Goal: Check status: Check status

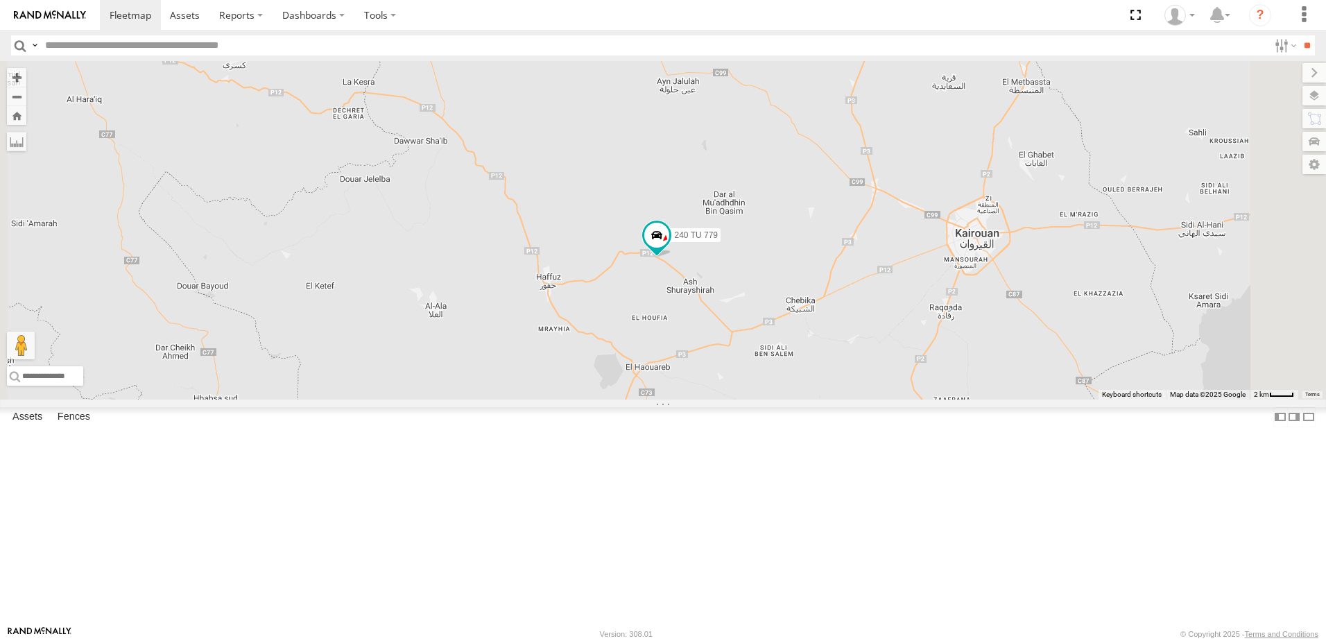
drag, startPoint x: 919, startPoint y: 259, endPoint x: 841, endPoint y: 380, distance: 144.5
click at [836, 386] on div "245 TU 9053 245 TU 9061 246 TU 8280 245 TU 9060 245 TU 9064 246 TU 8285 245 TU …" at bounding box center [663, 230] width 1326 height 338
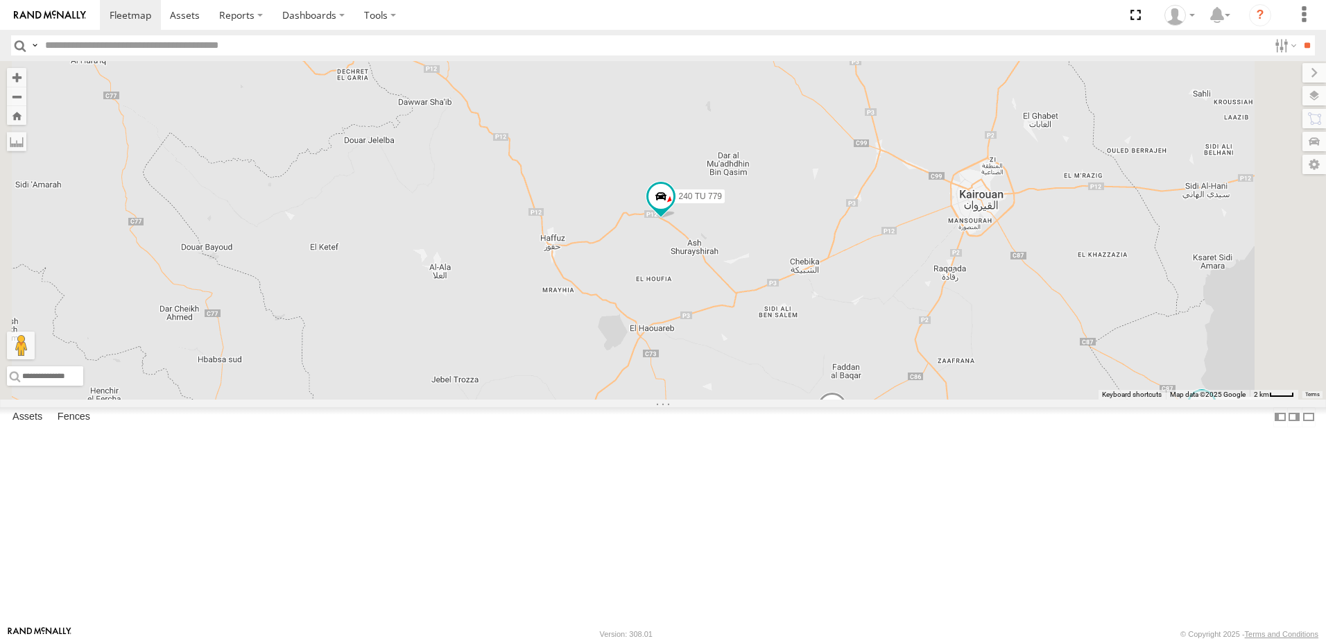
drag, startPoint x: 992, startPoint y: 367, endPoint x: 1012, endPoint y: 320, distance: 50.6
click at [1012, 320] on div "245 TU 9053 245 TU 9061 246 TU 8280 245 TU 9060 245 TU 9064 246 TU 8285 245 TU …" at bounding box center [663, 230] width 1326 height 338
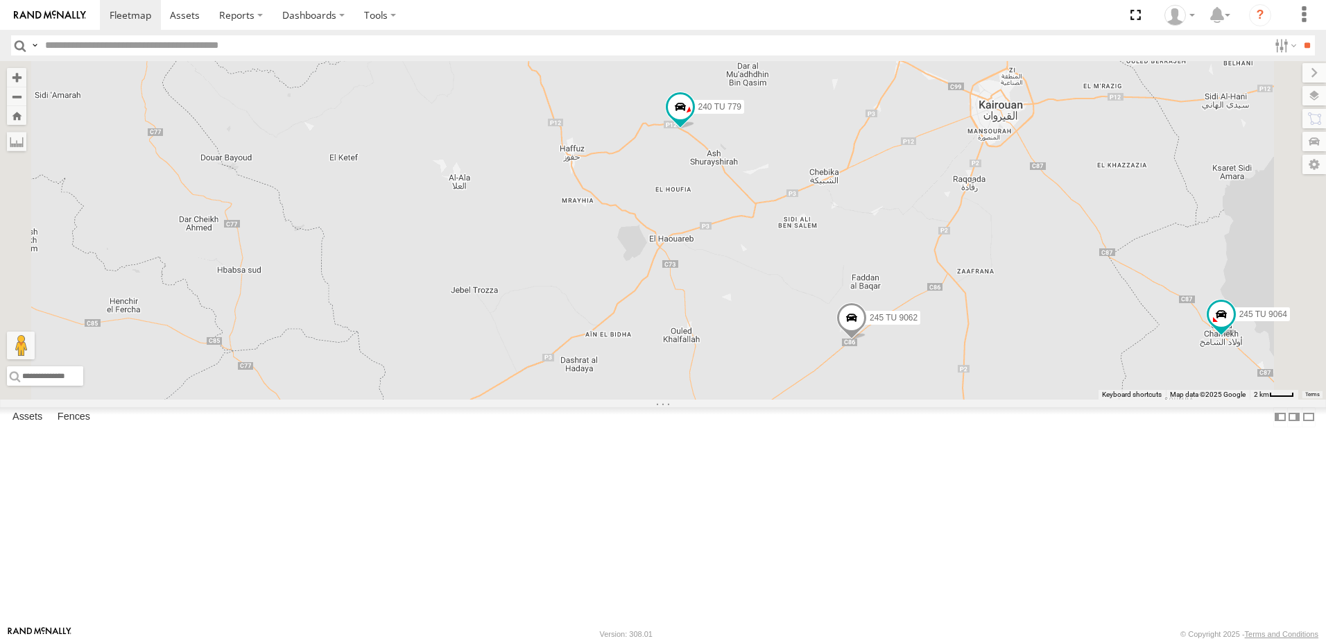
drag, startPoint x: 994, startPoint y: 367, endPoint x: 1009, endPoint y: 277, distance: 90.7
click at [1008, 282] on div "245 TU 9053 245 TU 9061 246 TU 8280 245 TU 9060 245 TU 9064 246 TU 8285 245 TU …" at bounding box center [663, 230] width 1326 height 338
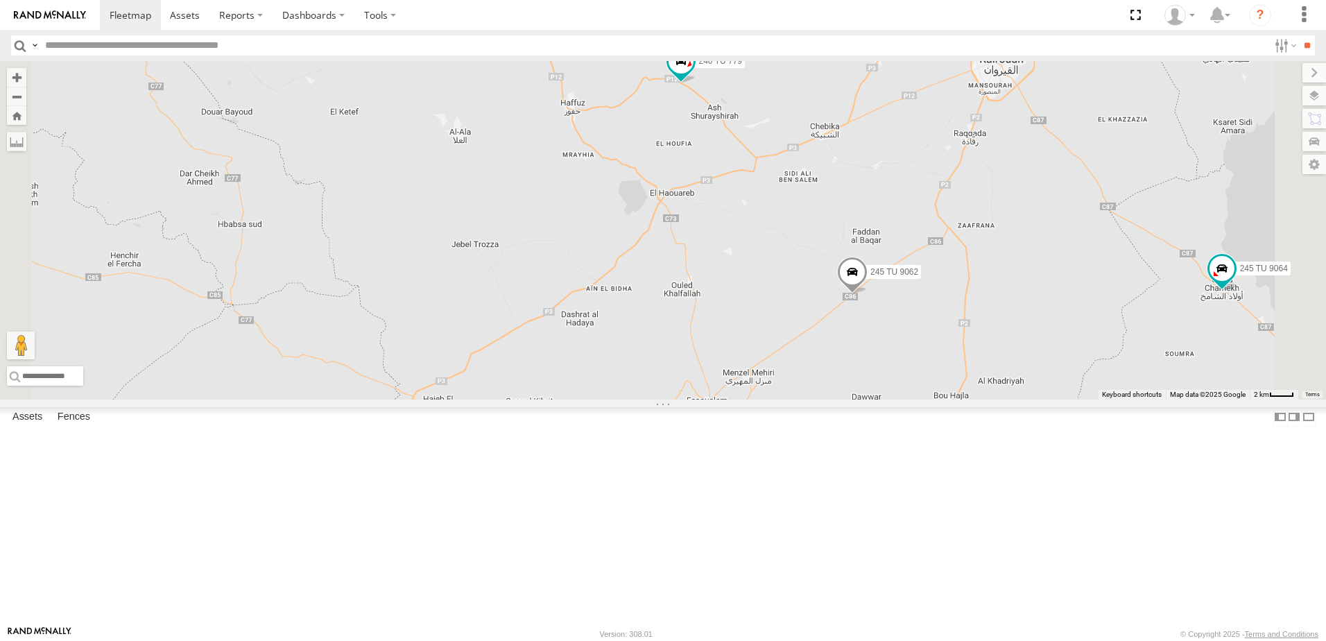
drag, startPoint x: 1087, startPoint y: 433, endPoint x: 1085, endPoint y: 401, distance: 32.0
click at [1085, 400] on div "245 TU 9053 245 TU 9061 246 TU 8280 245 TU 9060 245 TU 9064 246 TU 8285 245 TU …" at bounding box center [663, 230] width 1326 height 338
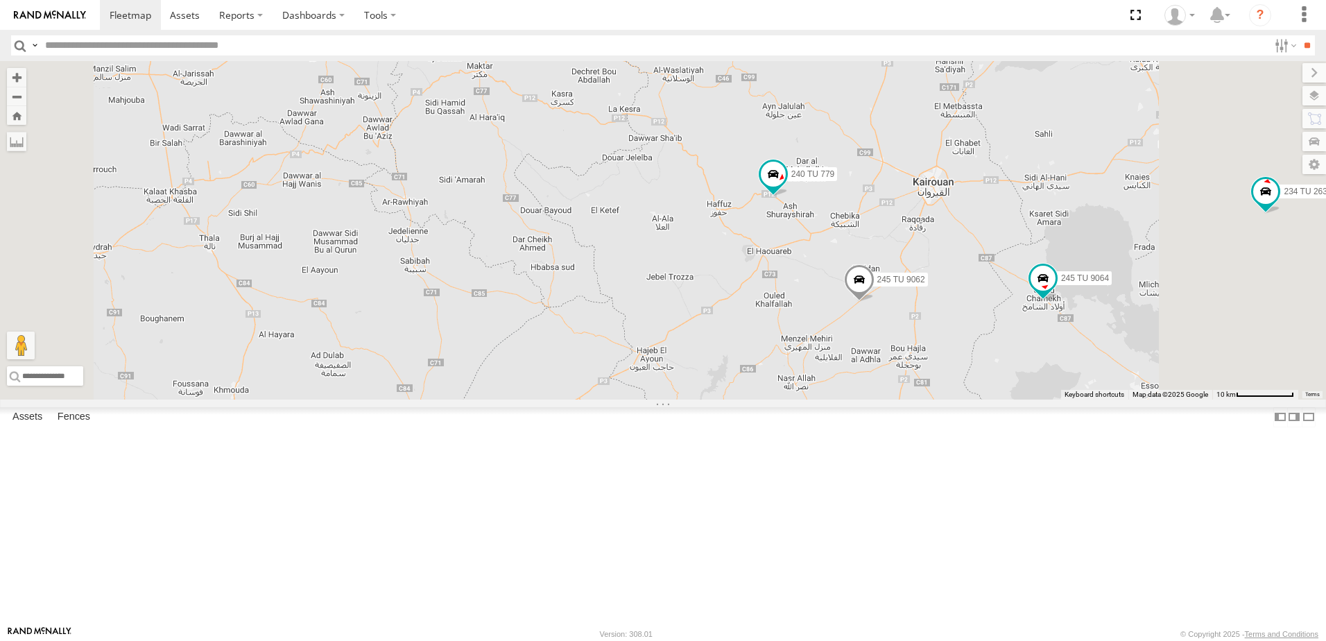
drag, startPoint x: 1125, startPoint y: 325, endPoint x: 1075, endPoint y: 401, distance: 91.2
click at [1072, 400] on div "245 TU 9053 245 TU 9061 246 TU 8280 245 TU 9060 245 TU 9064 246 TU 8285 245 TU …" at bounding box center [663, 230] width 1326 height 338
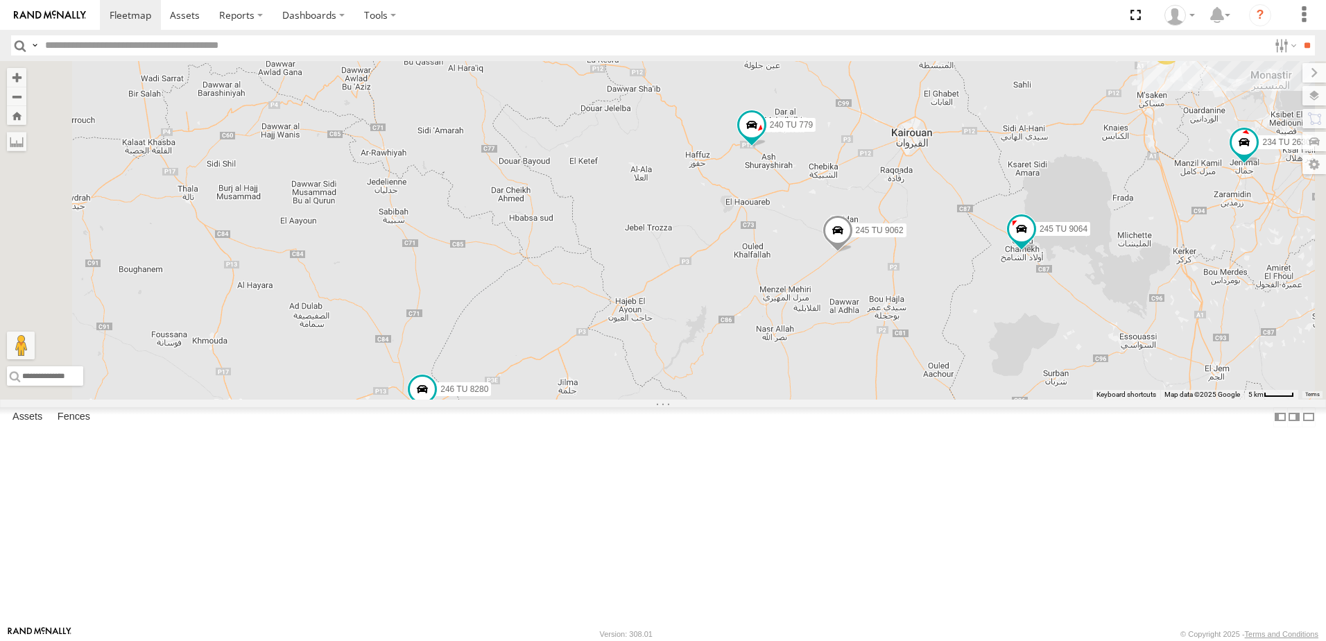
drag, startPoint x: 1080, startPoint y: 447, endPoint x: 1090, endPoint y: 345, distance: 102.5
click at [1090, 345] on div "245 TU 9053 245 TU 9061 246 TU 8280 245 TU 9060 245 TU 9064 246 TU 8285 245 TU …" at bounding box center [663, 230] width 1326 height 338
click at [853, 250] on span at bounding box center [838, 231] width 31 height 37
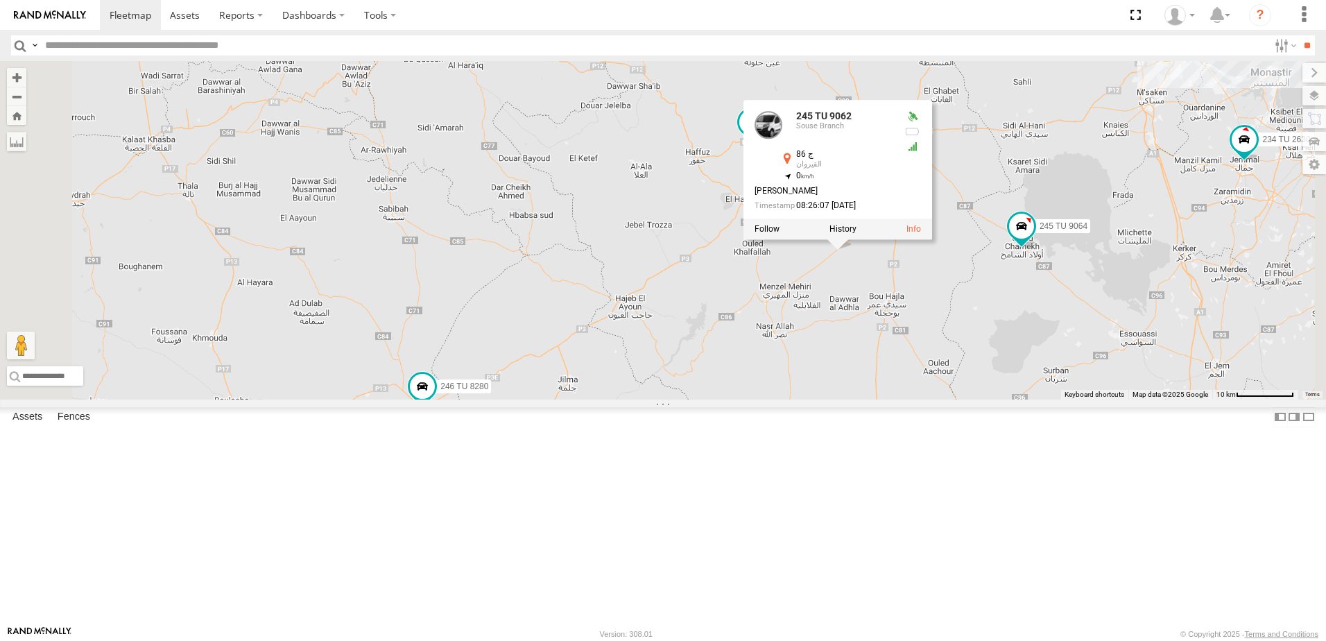
click at [968, 400] on div "245 TU 9053 245 TU 9061 246 TU 8280 245 TU 9060 245 TU 9064 246 TU 8285 245 TU …" at bounding box center [663, 230] width 1326 height 338
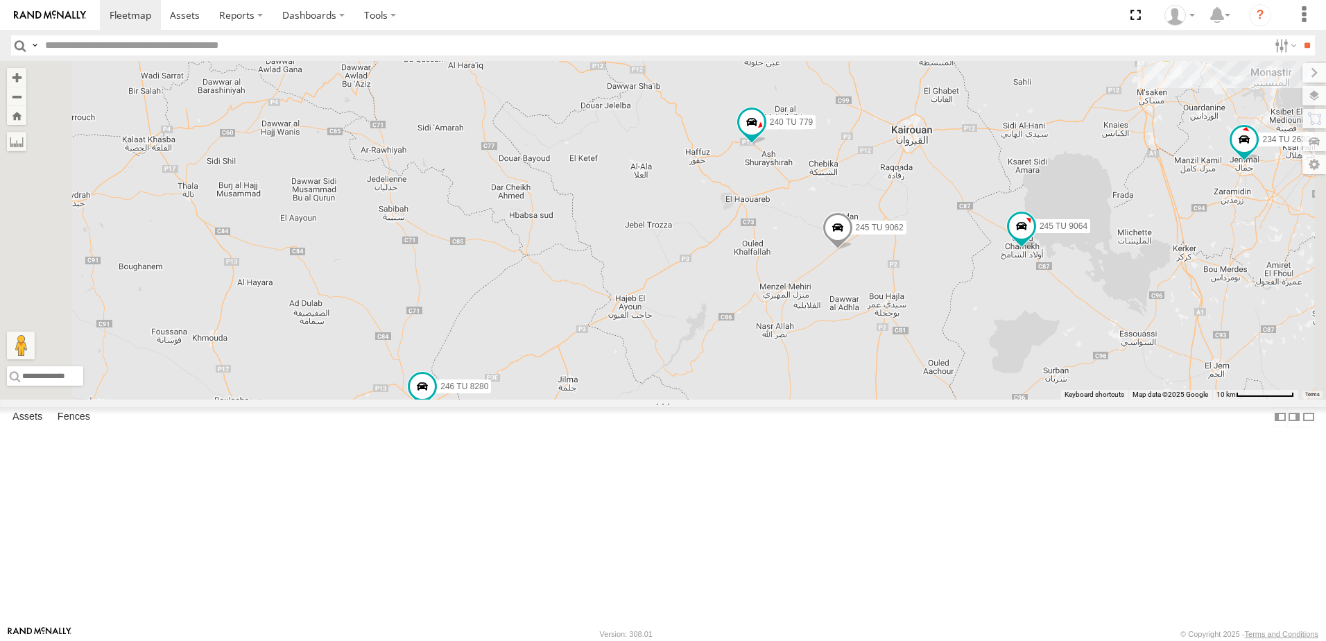
drag, startPoint x: 945, startPoint y: 379, endPoint x: 923, endPoint y: 411, distance: 38.9
click at [923, 400] on div "245 TU 9053 245 TU 9061 246 TU 8280 245 TU 9060 245 TU 9064 246 TU 8285 245 TU …" at bounding box center [663, 230] width 1326 height 338
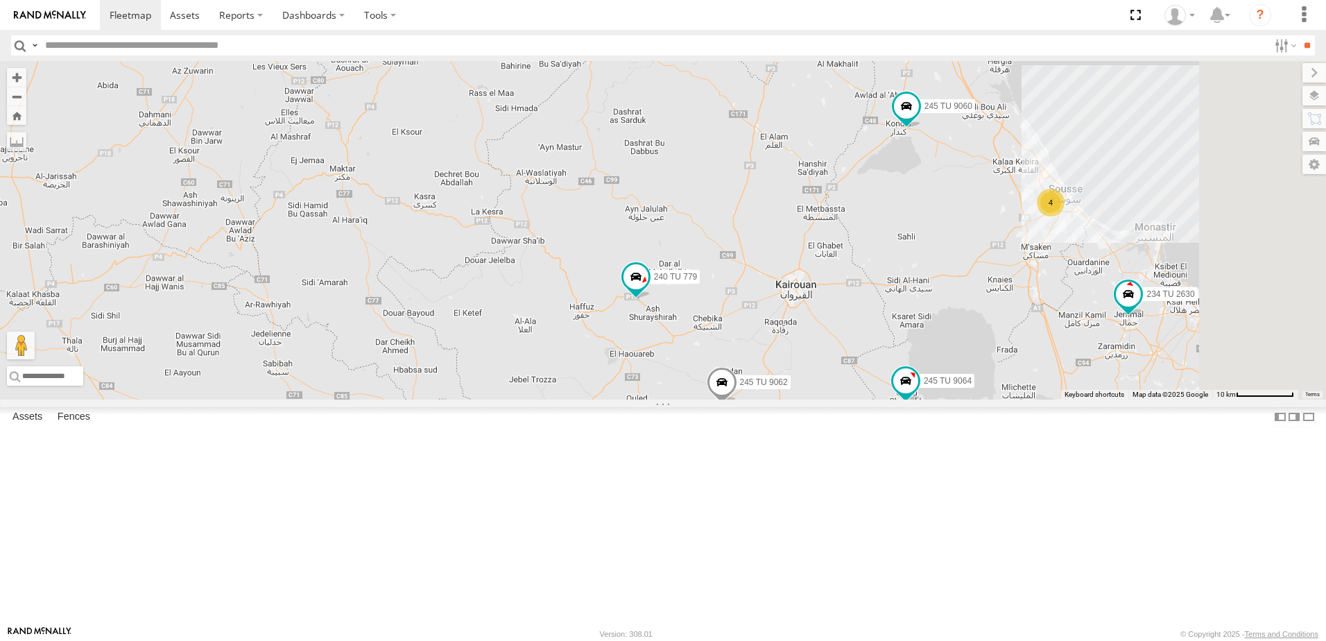
drag, startPoint x: 970, startPoint y: 388, endPoint x: 965, endPoint y: 404, distance: 16.9
click at [965, 400] on div "245 TU 9053 245 TU 9061 246 TU 8280 245 TU 9060 245 TU 9064 246 TU 8285 245 TU …" at bounding box center [663, 230] width 1326 height 338
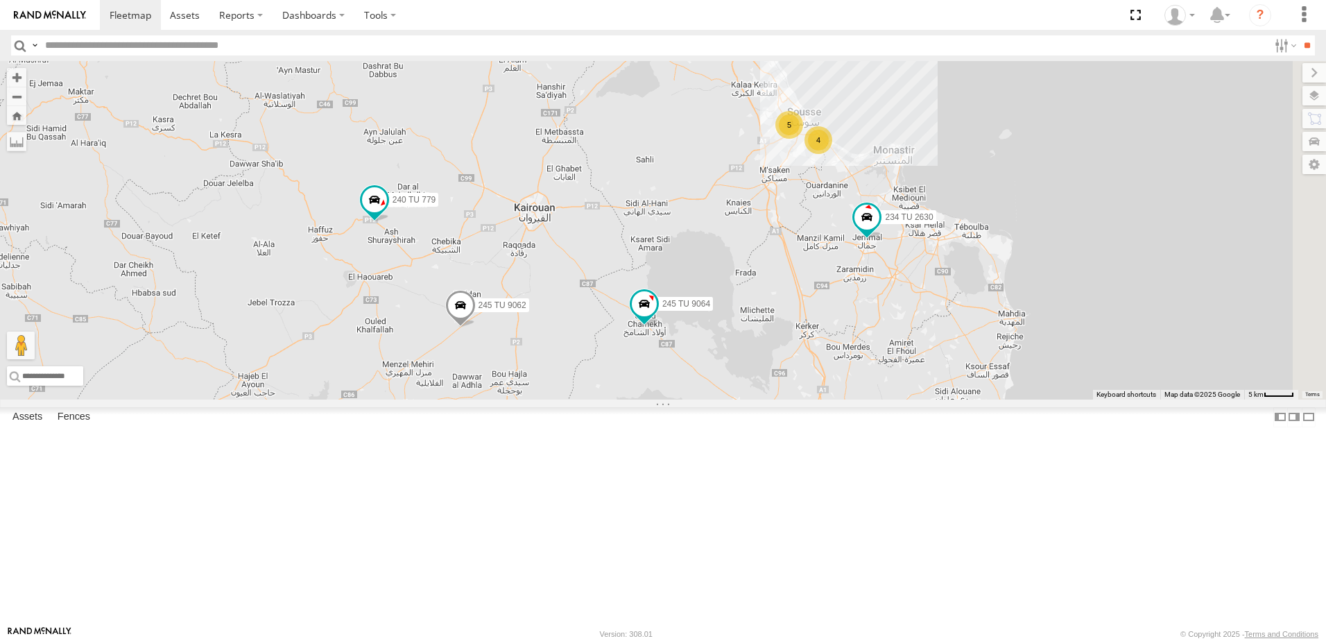
drag, startPoint x: 1122, startPoint y: 543, endPoint x: 993, endPoint y: 329, distance: 250.2
click at [993, 329] on div "245 TU 9053 245 TU 9061 246 TU 8280 245 TU 9060 245 TU 9064 246 TU 8285 245 TU …" at bounding box center [663, 230] width 1326 height 338
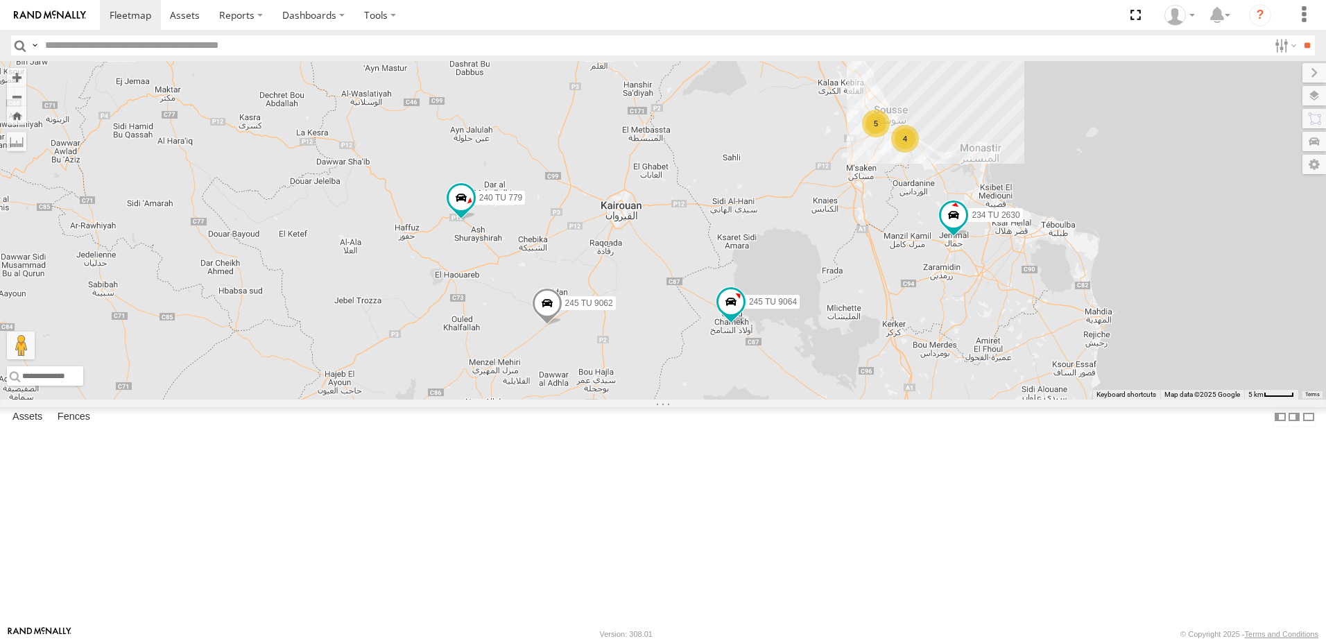
click at [563, 326] on span at bounding box center [547, 307] width 31 height 37
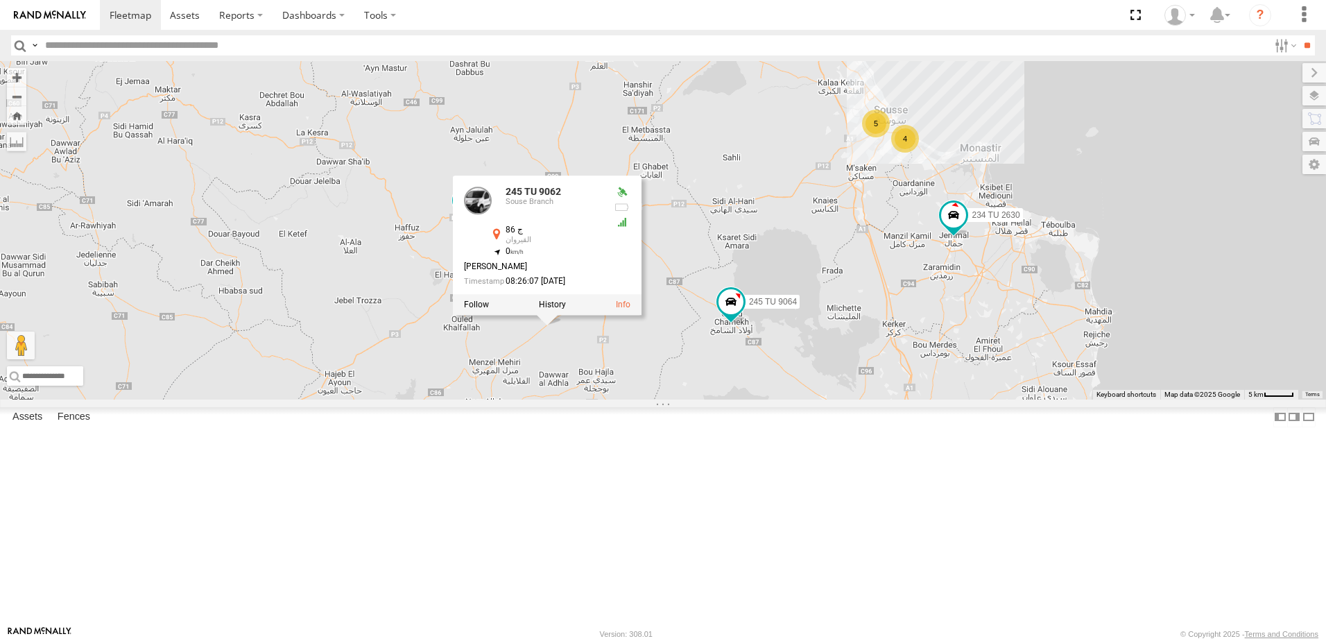
click at [707, 400] on div "245 TU 9053 245 TU 9061 246 TU 8280 245 TU 9060 245 TU 9064 246 TU 8285 245 TU …" at bounding box center [663, 230] width 1326 height 338
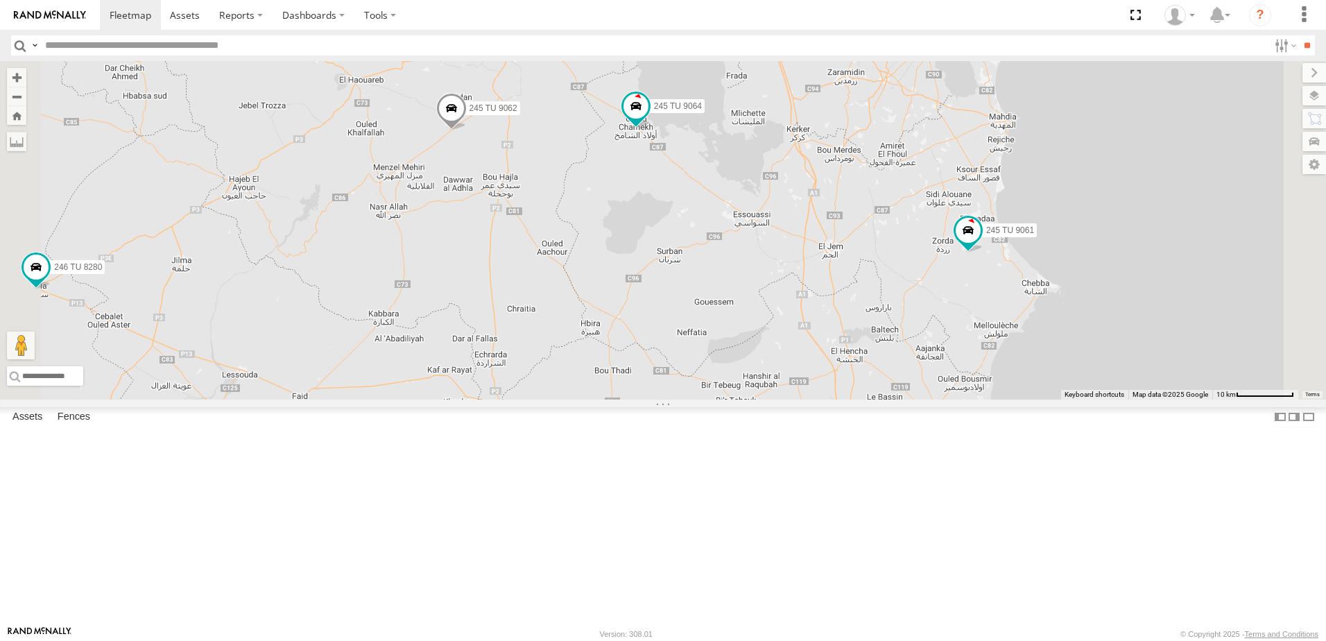
click at [386, 28] on span at bounding box center [371, 9] width 31 height 37
click at [541, 216] on div "245 TU 9053 245 TU 9061 246 TU 8280 245 TU 9060 245 TU 9064 246 TU 8285 245 TU …" at bounding box center [663, 230] width 1326 height 338
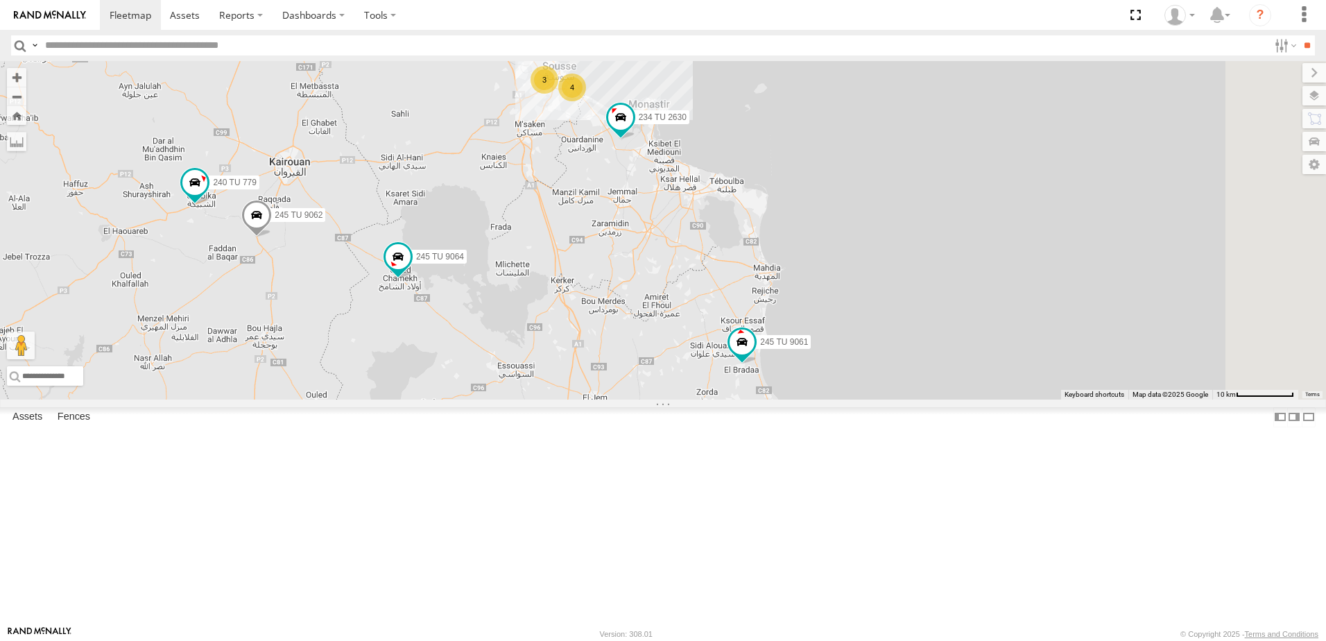
drag, startPoint x: 830, startPoint y: 298, endPoint x: 608, endPoint y: 435, distance: 260.4
click at [608, 400] on div "234 TU 2630 245 TU 9061 245 TU 9062 240 TU 779 245 TU 9064 4 3" at bounding box center [663, 230] width 1326 height 338
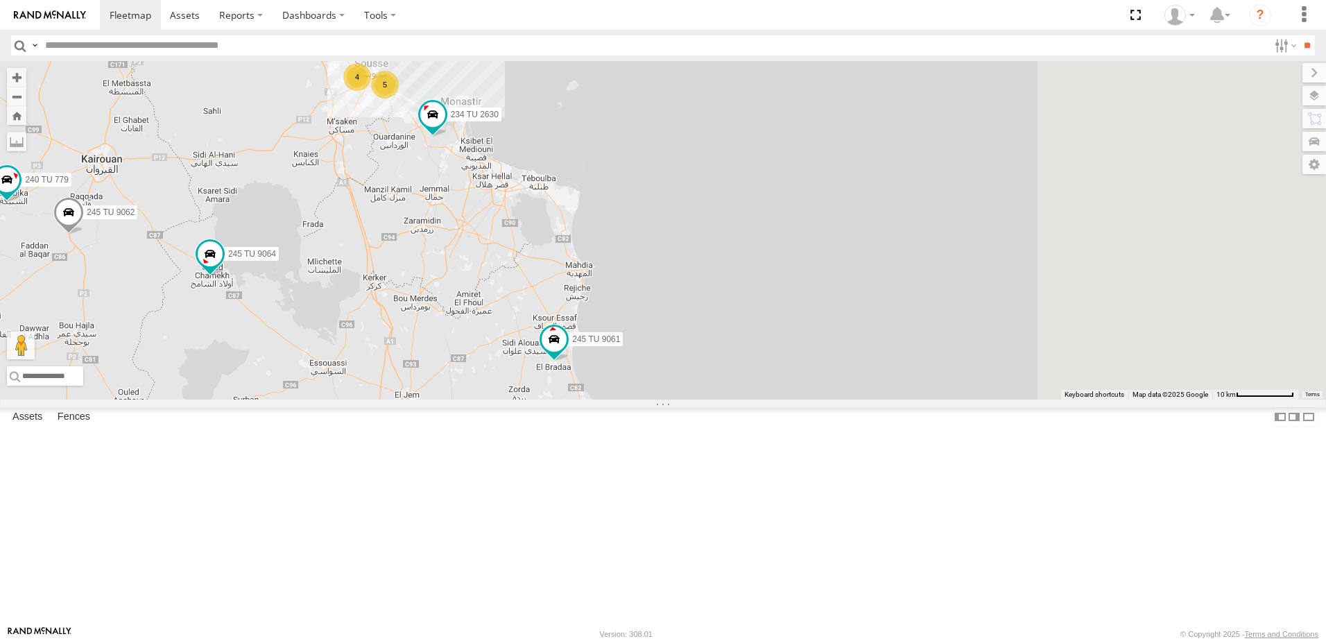
drag, startPoint x: 848, startPoint y: 388, endPoint x: 586, endPoint y: 381, distance: 261.6
click at [586, 381] on div "234 TU 2630 245 TU 9061 245 TU 9062 240 TU 779 245 TU 9064 245 TU 9060 5 4" at bounding box center [663, 230] width 1326 height 338
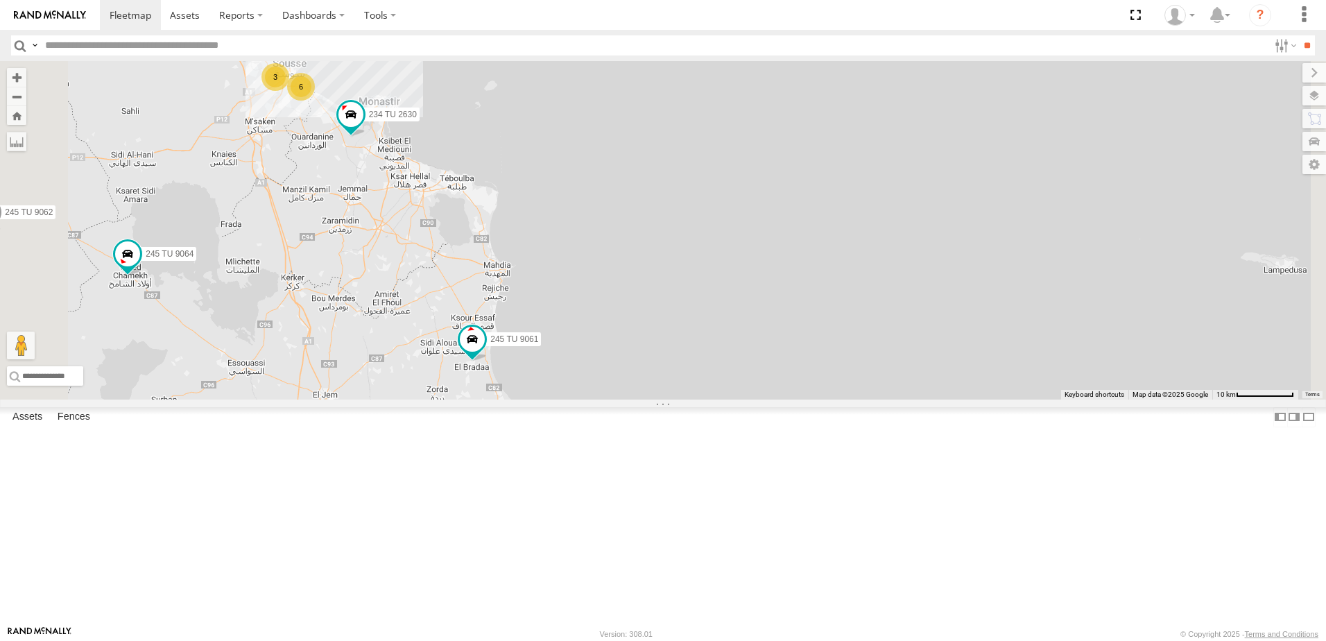
drag, startPoint x: 533, startPoint y: 297, endPoint x: 589, endPoint y: 377, distance: 97.6
click at [589, 377] on div "234 TU 2630 245 TU 9061 245 TU 9062 240 TU 779 245 TU 9064 245 TU 9060 6 3" at bounding box center [663, 230] width 1326 height 338
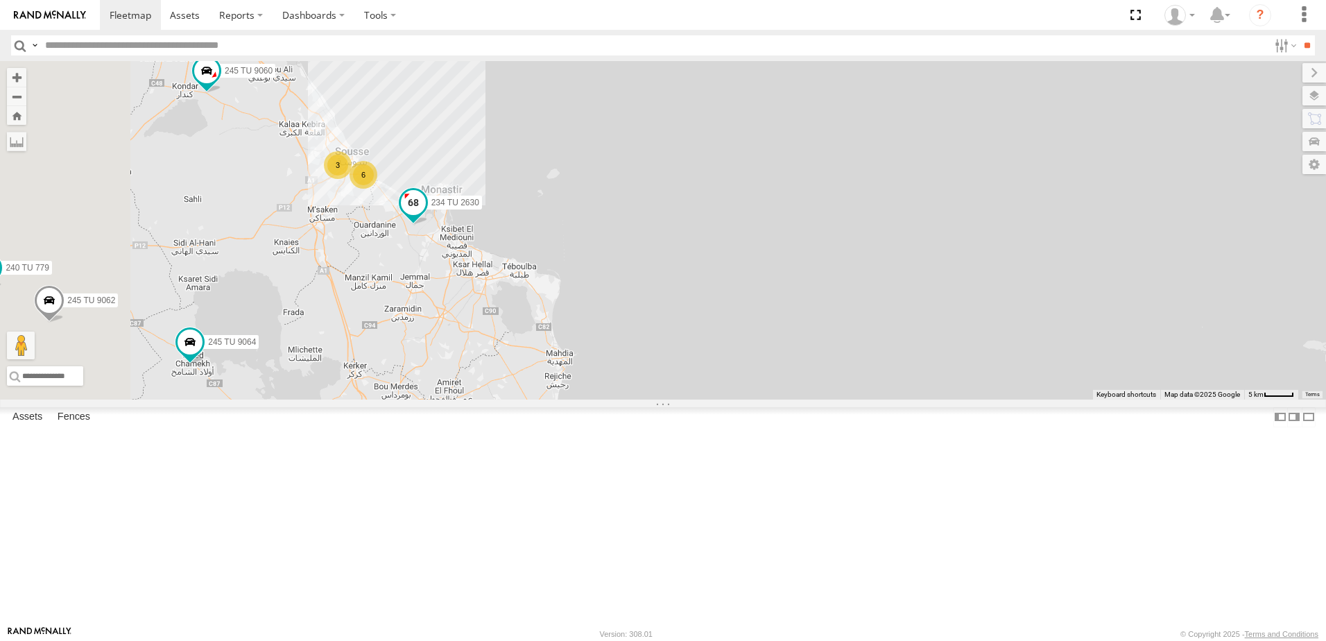
click at [426, 216] on span at bounding box center [413, 203] width 25 height 25
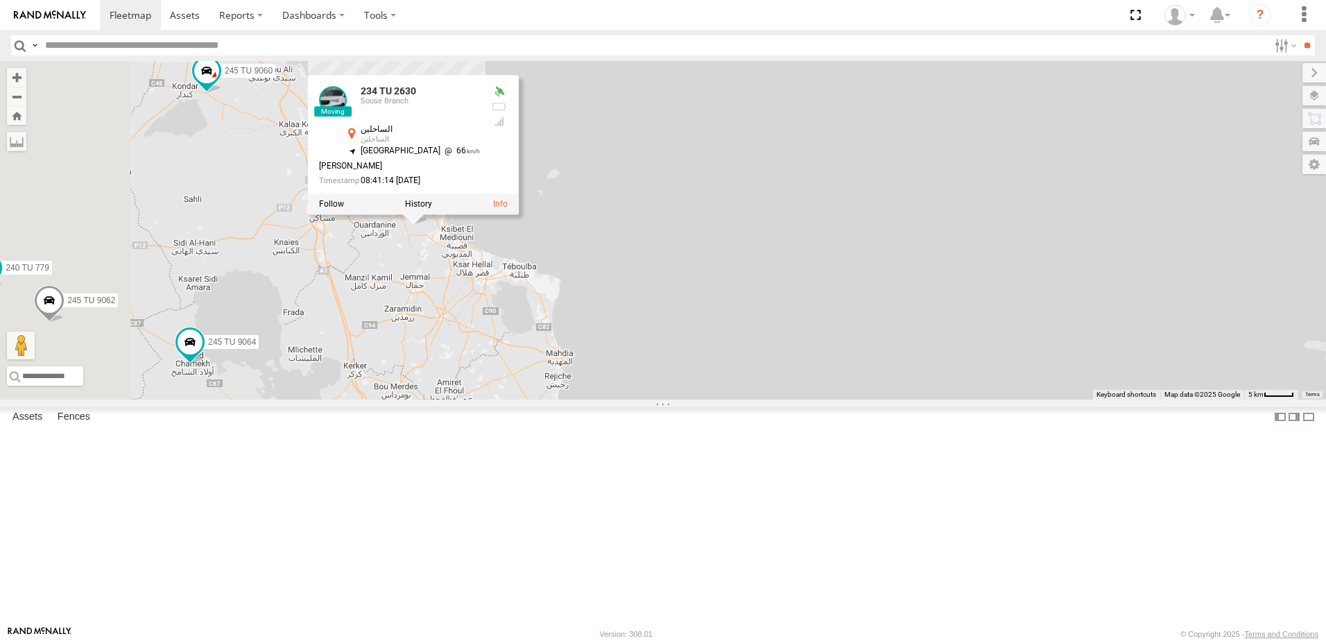
click at [816, 298] on div "234 TU 2630 245 TU 9061 245 TU 9062 240 TU 779 245 TU 9064 245 TU 9060 6 3 234 …" at bounding box center [663, 230] width 1326 height 338
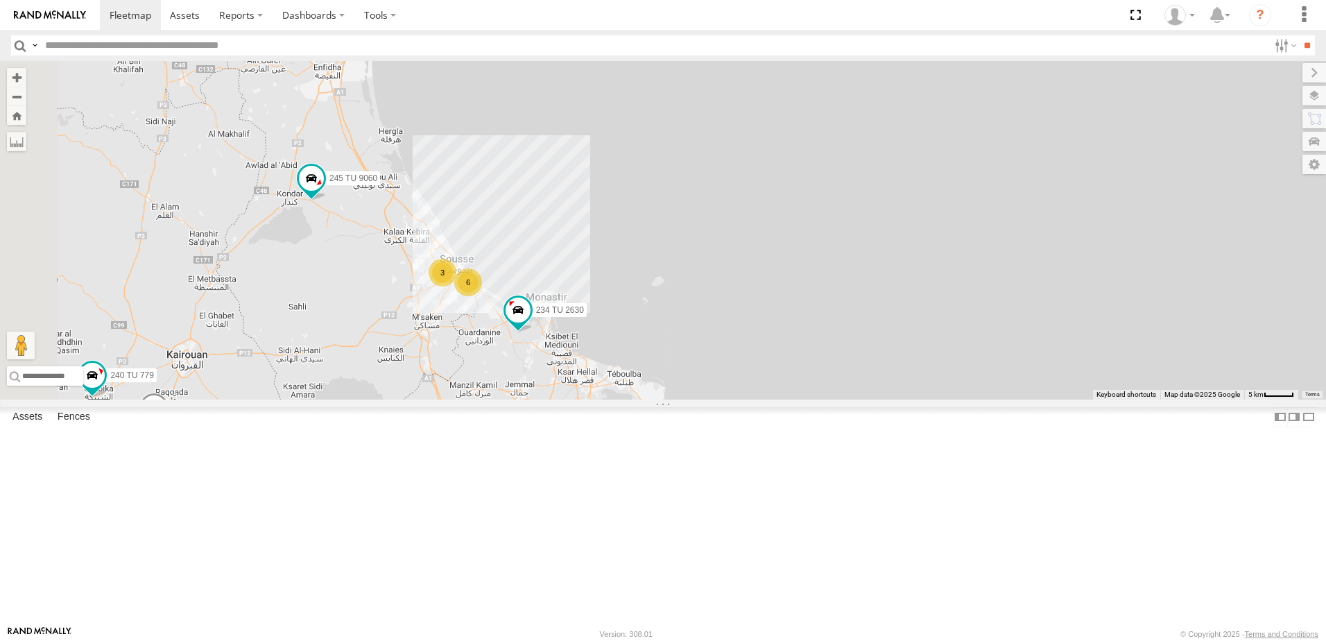
drag, startPoint x: 449, startPoint y: 266, endPoint x: 558, endPoint y: 379, distance: 157.5
click at [558, 379] on div "234 TU 2630 245 TU 9061 245 TU 9062 240 TU 779 245 TU 9064 245 TU 9060 6 3" at bounding box center [663, 230] width 1326 height 338
click at [324, 191] on span at bounding box center [311, 178] width 25 height 25
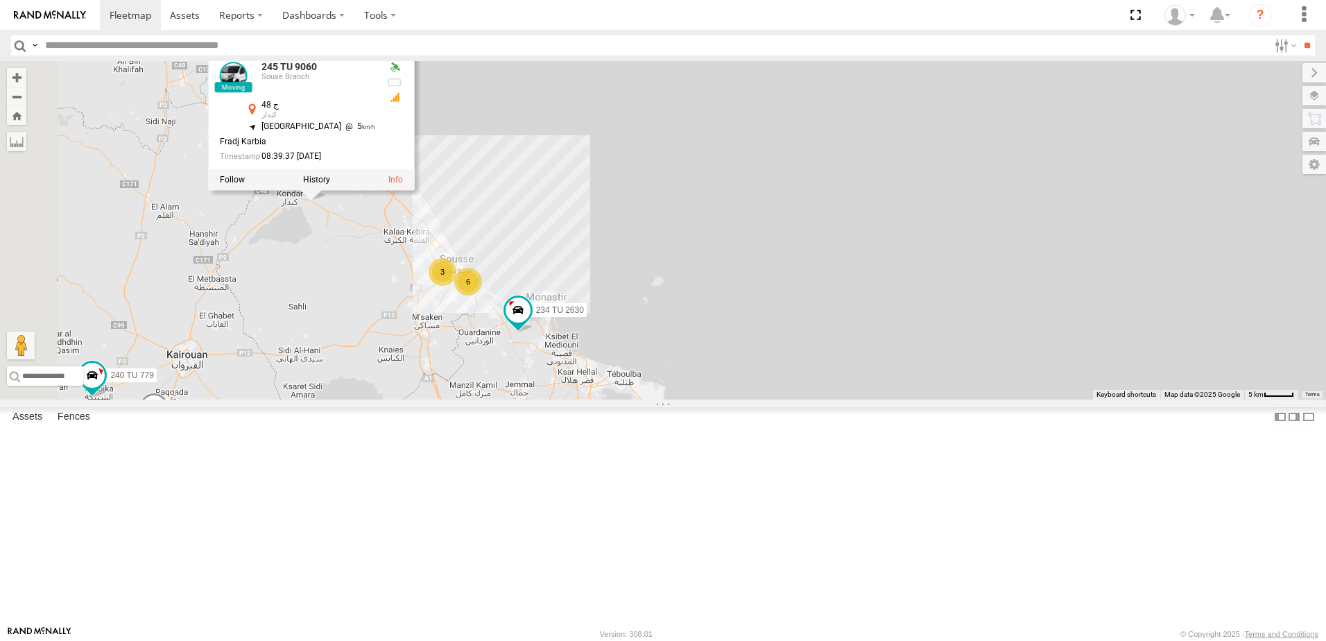
click at [523, 395] on div "234 TU 2630 245 TU 9061 245 TU 9062 240 TU 779 245 TU 9064 245 TU 9060 6 3 245 …" at bounding box center [663, 230] width 1326 height 338
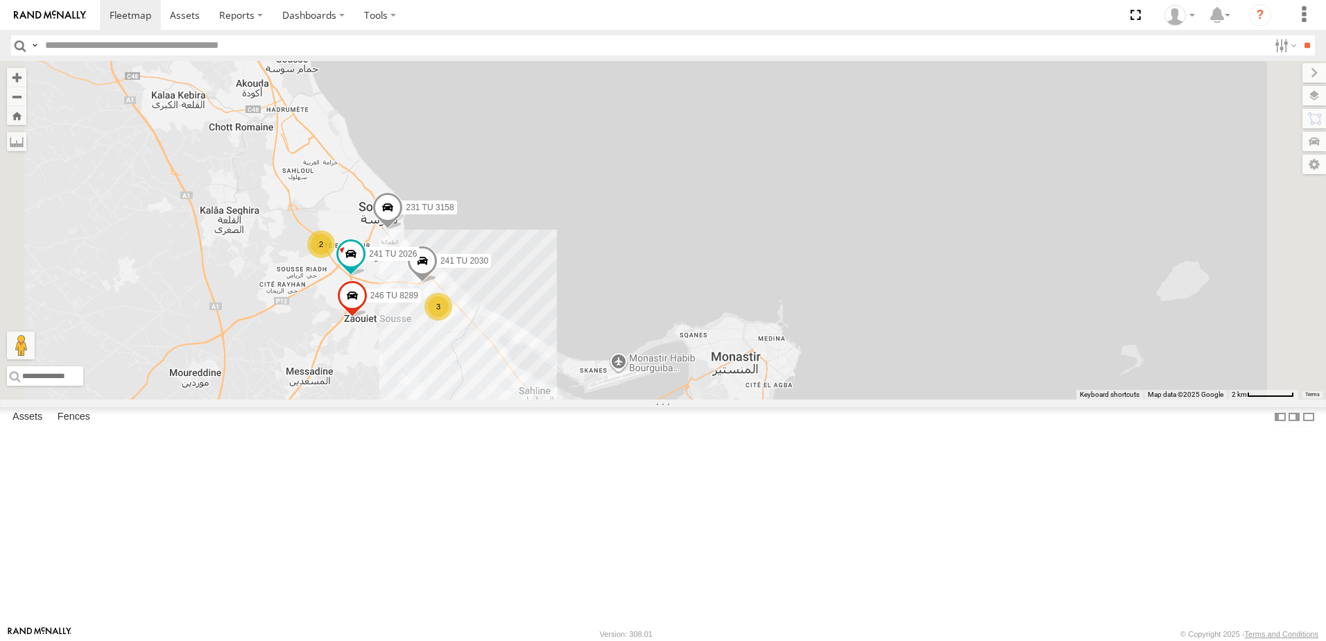
drag, startPoint x: 610, startPoint y: 437, endPoint x: 576, endPoint y: 489, distance: 61.8
click at [576, 400] on div "234 TU 2630 245 TU 9061 245 TU 9062 240 TU 779 245 TU 9064 245 TU 9060 231 TU 3…" at bounding box center [663, 230] width 1326 height 338
click at [438, 283] on span at bounding box center [422, 264] width 31 height 37
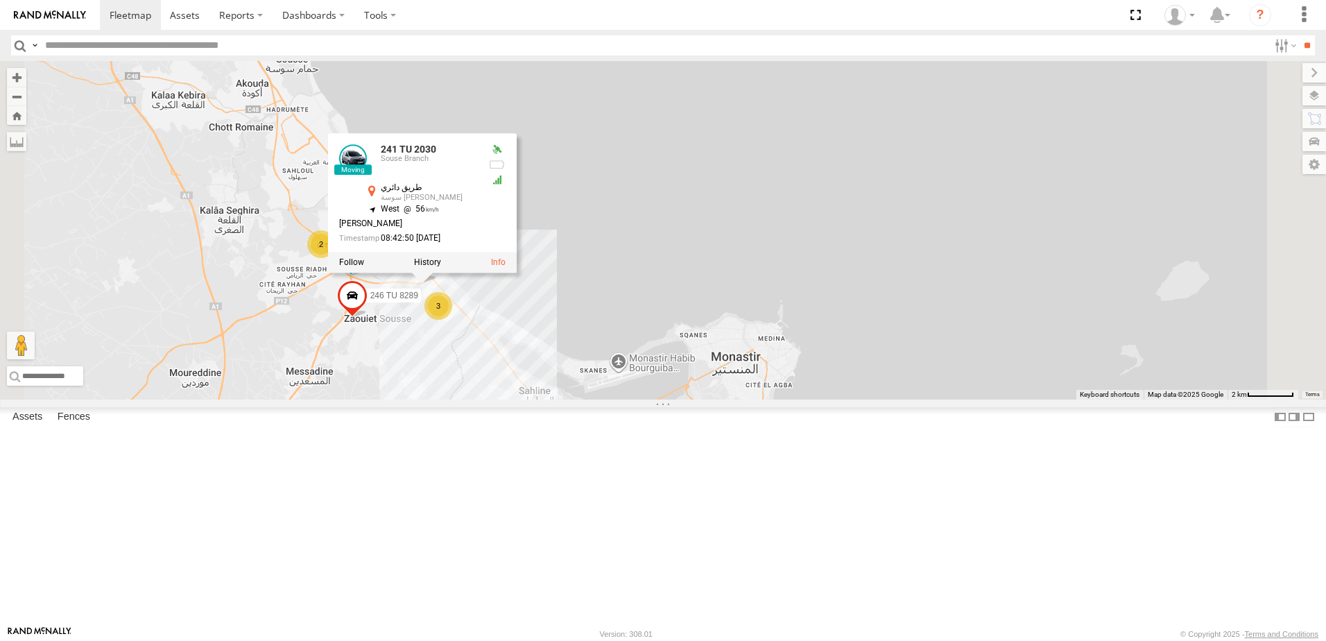
click at [765, 365] on div "234 TU 2630 245 TU 9061 245 TU 9062 240 TU 779 245 TU 9064 245 TU 9060 231 TU 3…" at bounding box center [663, 230] width 1326 height 338
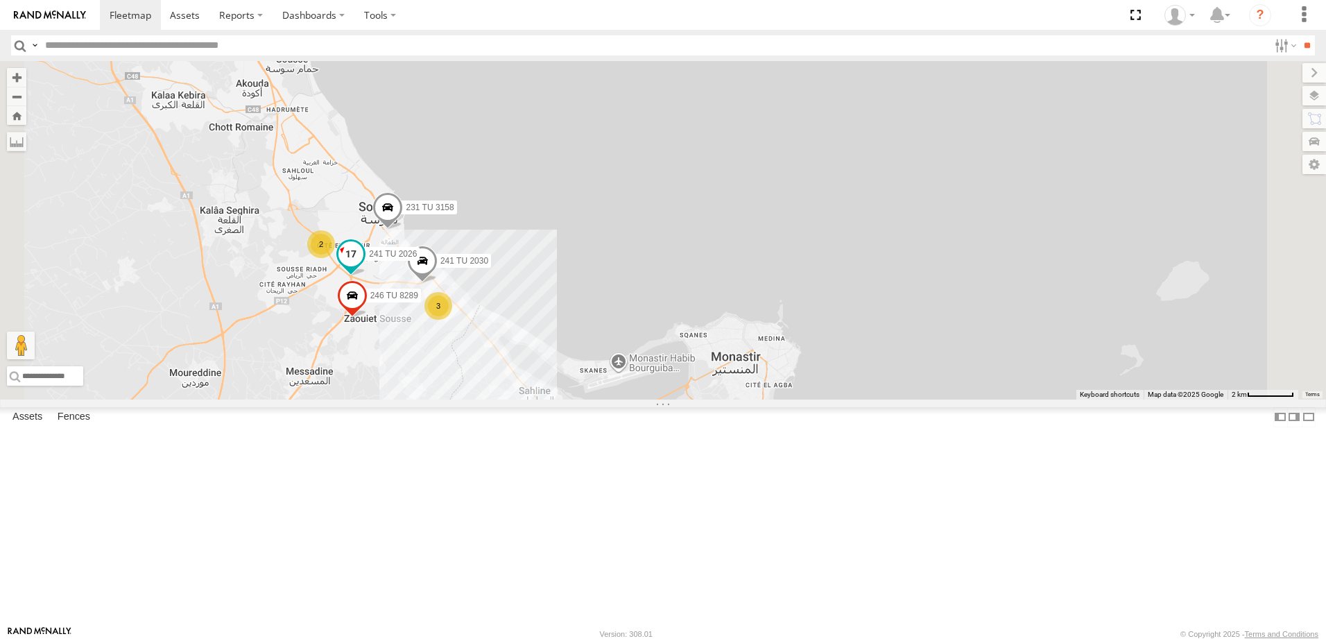
click at [363, 266] on span at bounding box center [350, 253] width 25 height 25
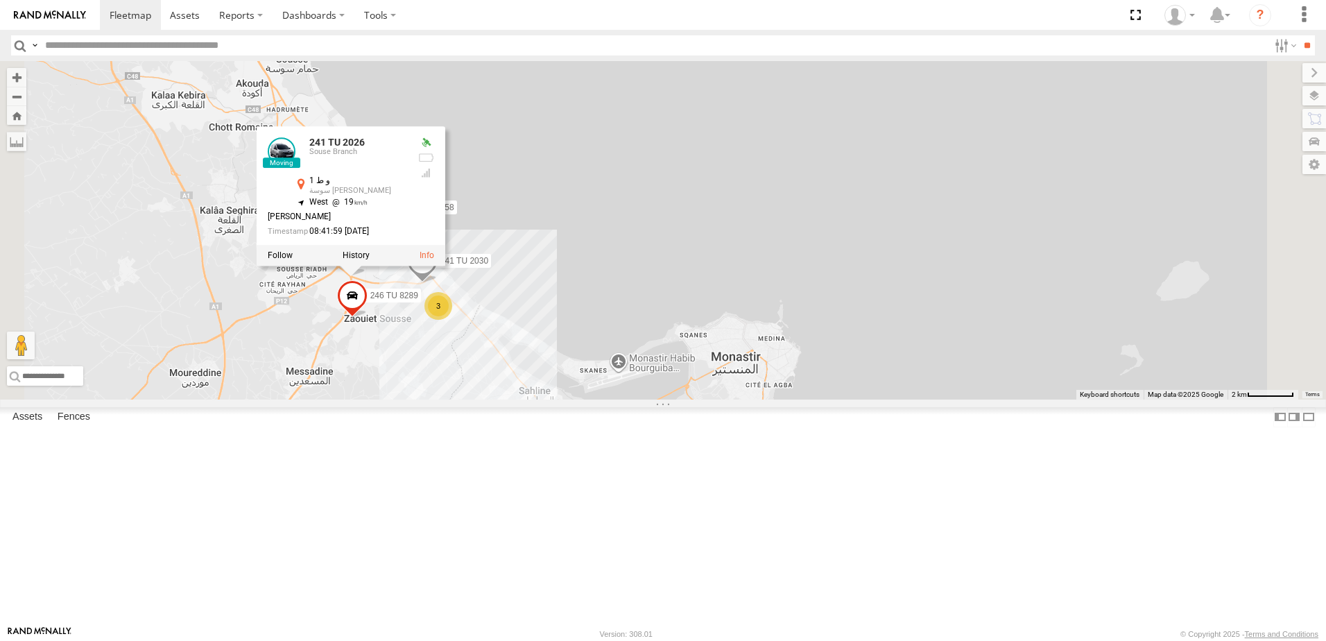
click at [750, 312] on div "234 TU 2630 245 TU 9061 245 TU 9062 240 TU 779 245 TU 9064 245 TU 9060 231 TU 3…" at bounding box center [663, 230] width 1326 height 338
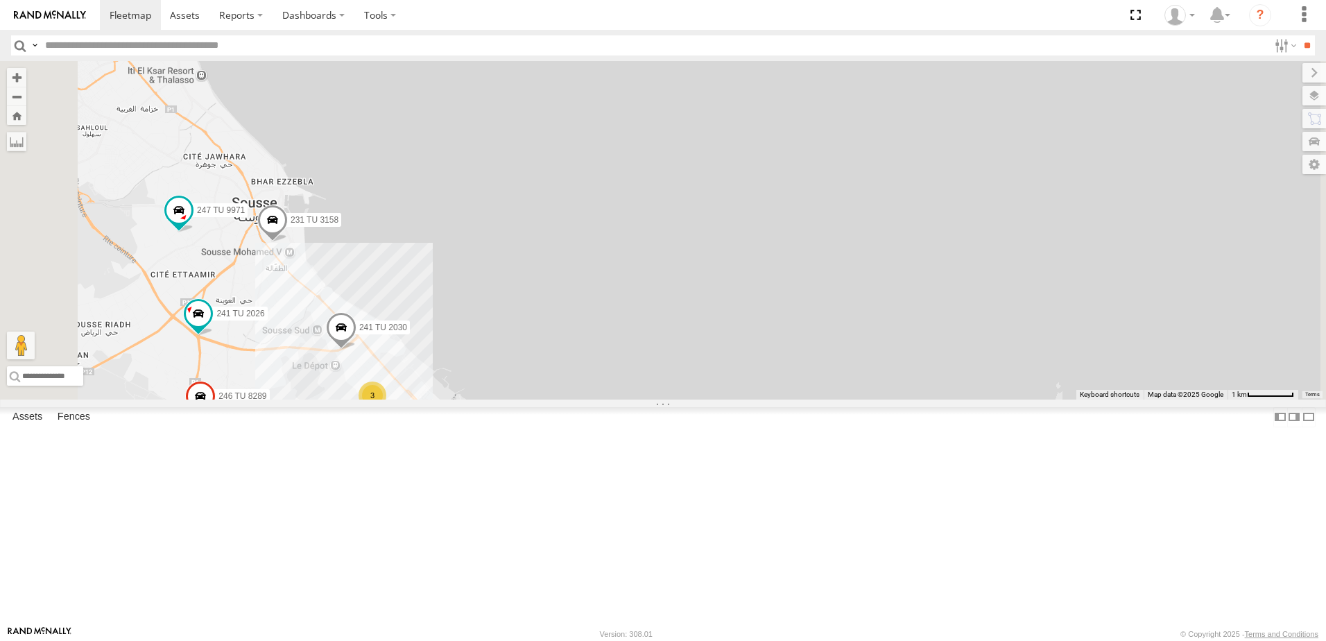
click at [288, 242] on span at bounding box center [272, 223] width 31 height 37
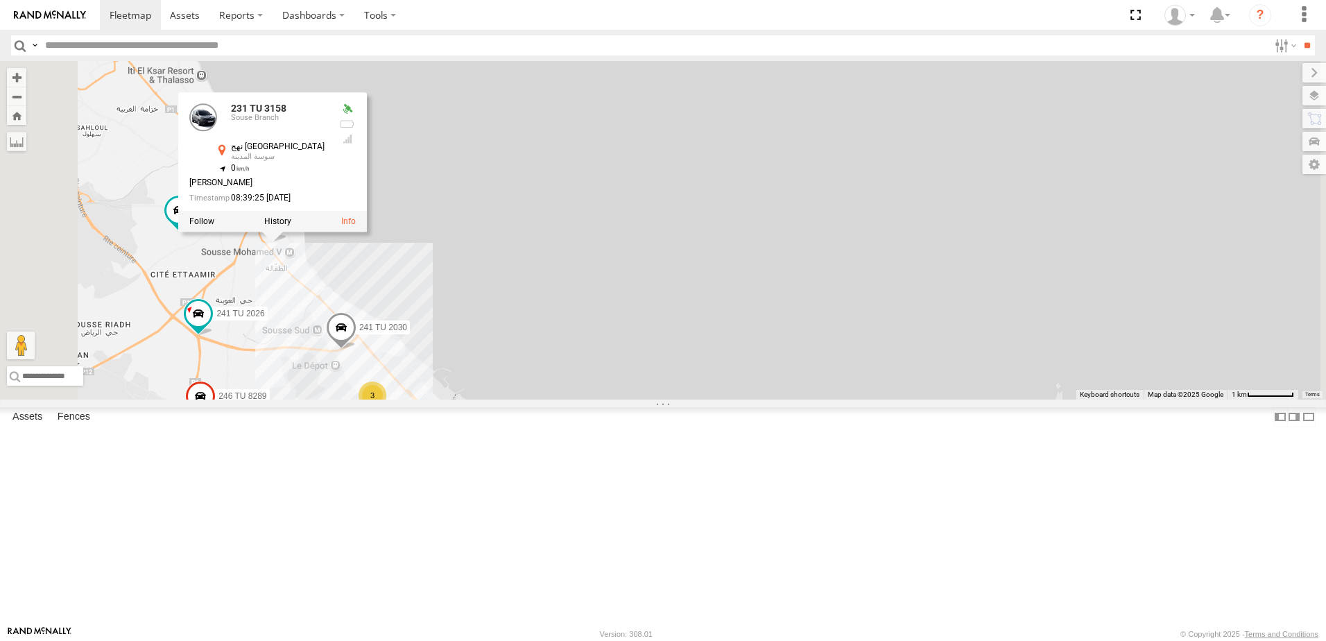
click at [731, 314] on div "234 TU 2630 245 TU 9061 245 TU 9062 240 TU 779 245 TU 9064 245 TU 9060 231 TU 3…" at bounding box center [663, 230] width 1326 height 338
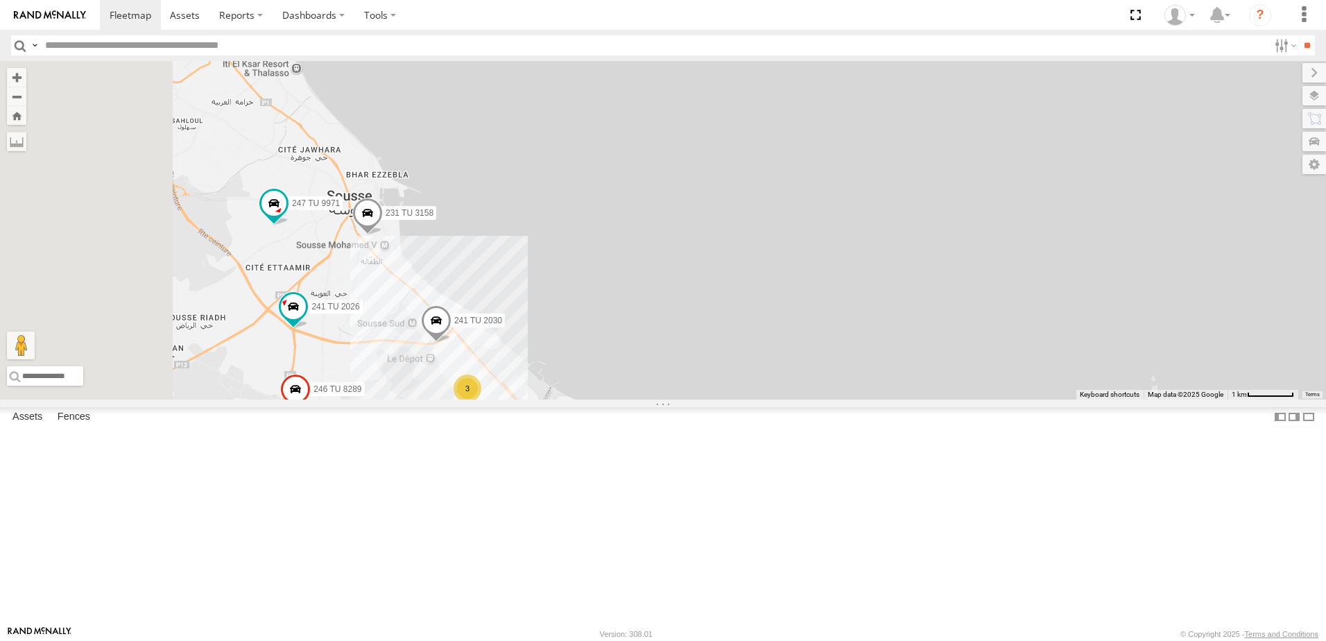
drag, startPoint x: 615, startPoint y: 365, endPoint x: 624, endPoint y: 365, distance: 8.3
click at [624, 365] on div "234 TU 2630 245 TU 9061 245 TU 9062 240 TU 779 245 TU 9064 245 TU 9060 231 TU 3…" at bounding box center [663, 230] width 1326 height 338
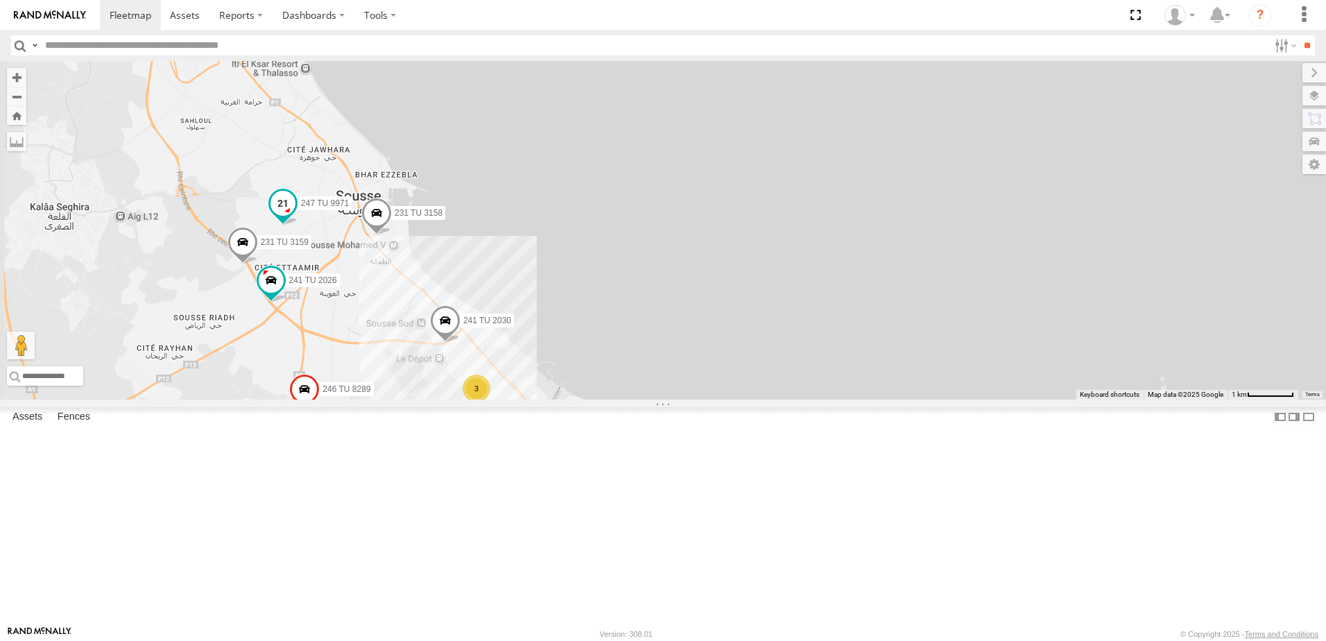
click at [298, 225] on span at bounding box center [283, 206] width 31 height 37
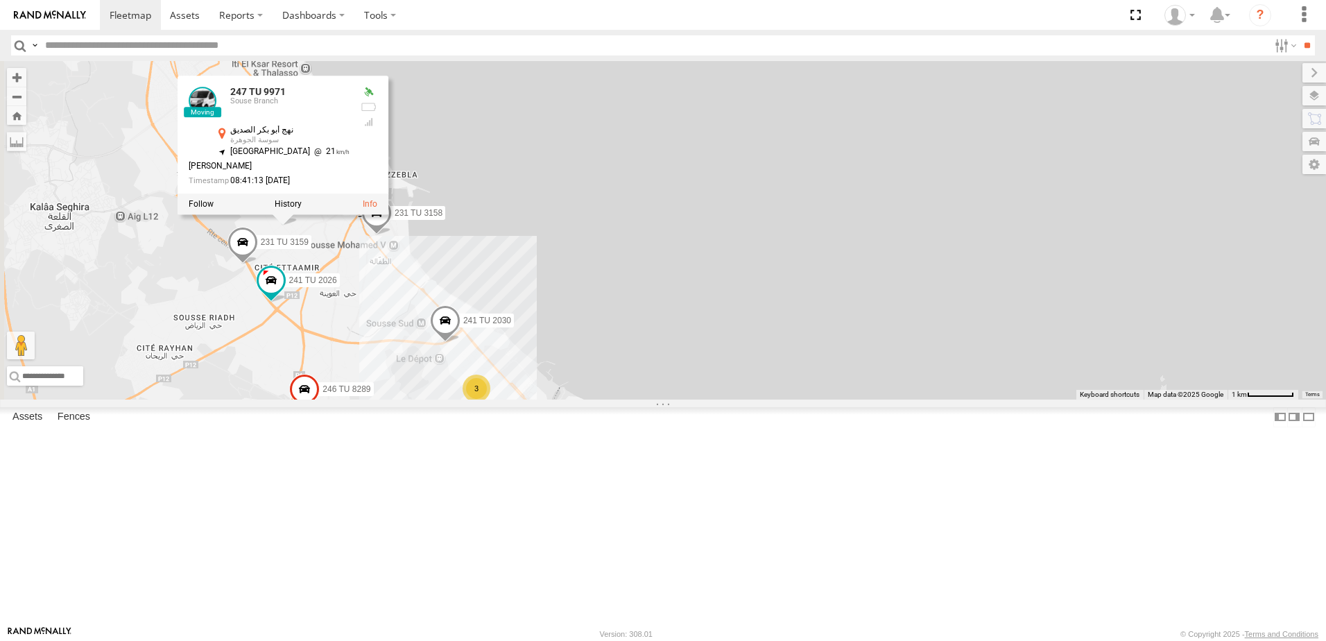
click at [740, 257] on div "234 TU 2630 245 TU 9061 245 TU 9062 240 TU 779 245 TU 9064 245 TU 9060 231 TU 3…" at bounding box center [663, 230] width 1326 height 338
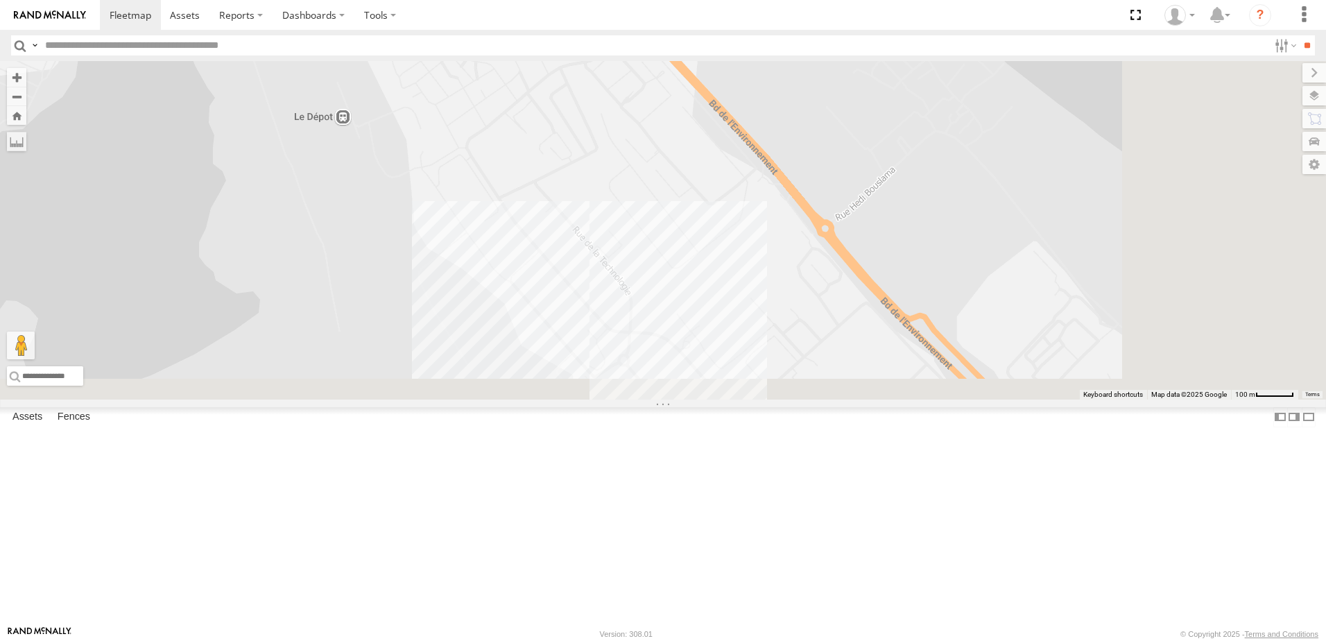
drag, startPoint x: 797, startPoint y: 591, endPoint x: 627, endPoint y: 300, distance: 337.3
click at [627, 300] on div "234 TU 2630 245 TU 9061 245 TU 9062 240 TU 779 245 TU 9064 245 TU 9060 231 TU 3…" at bounding box center [663, 230] width 1326 height 338
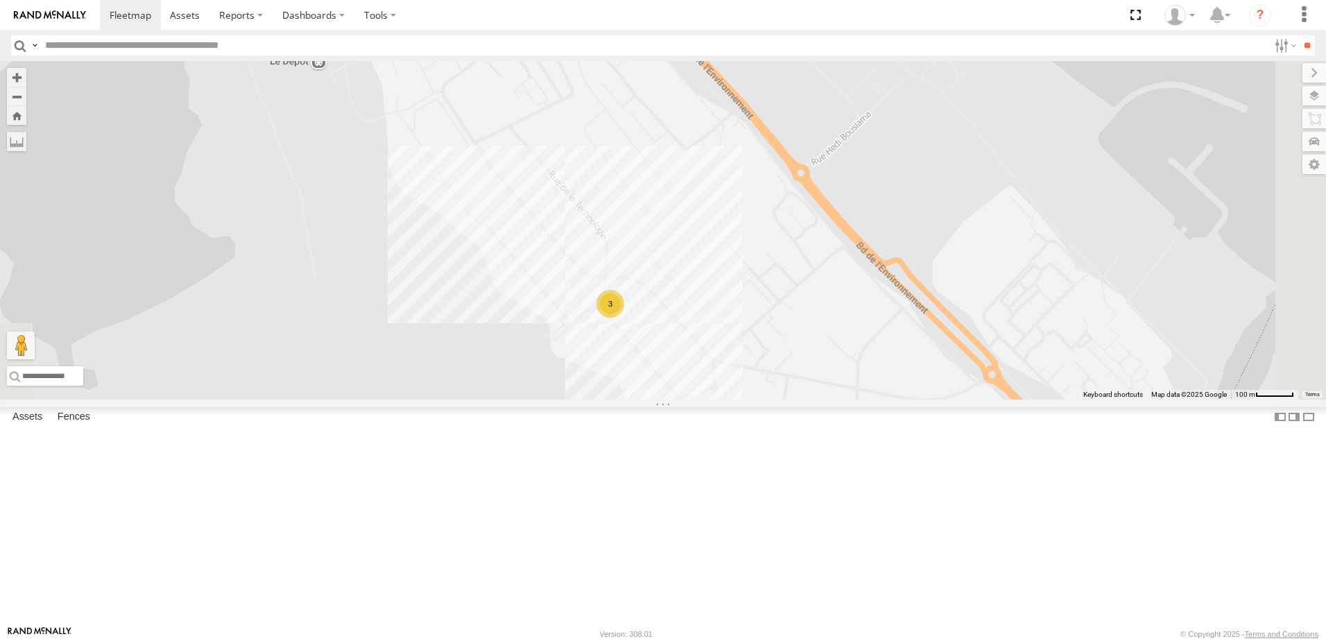
click at [624, 318] on div "3" at bounding box center [611, 304] width 28 height 28
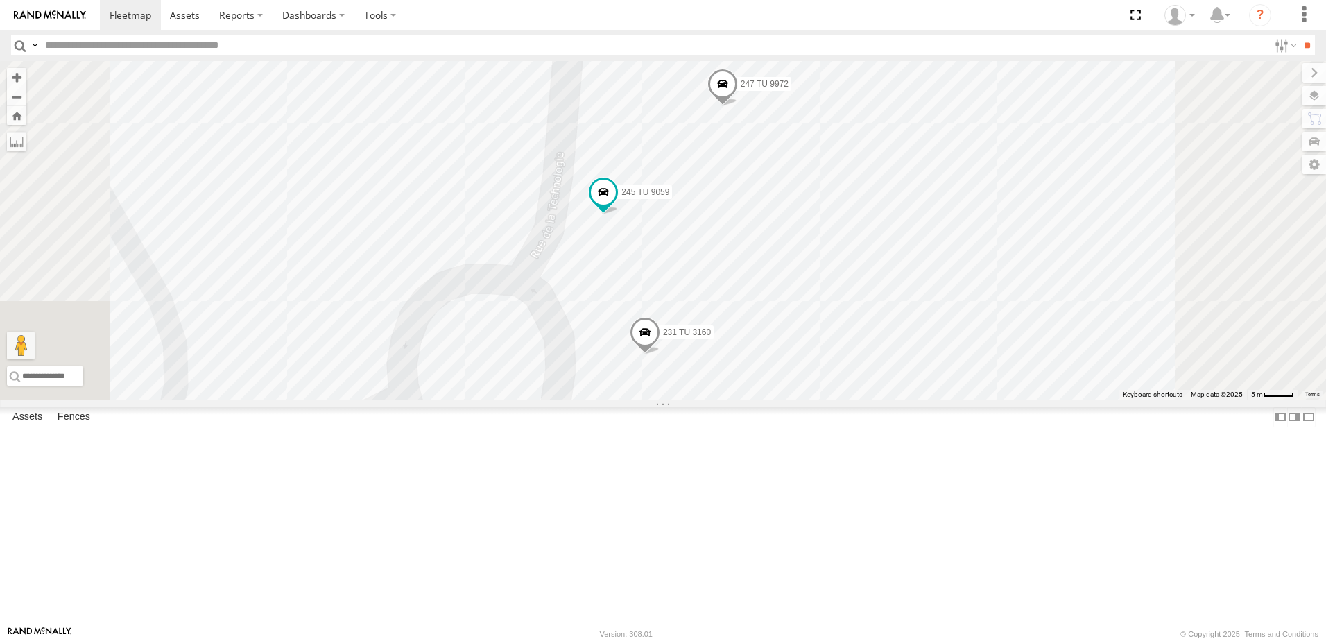
click at [660, 354] on span at bounding box center [645, 335] width 31 height 37
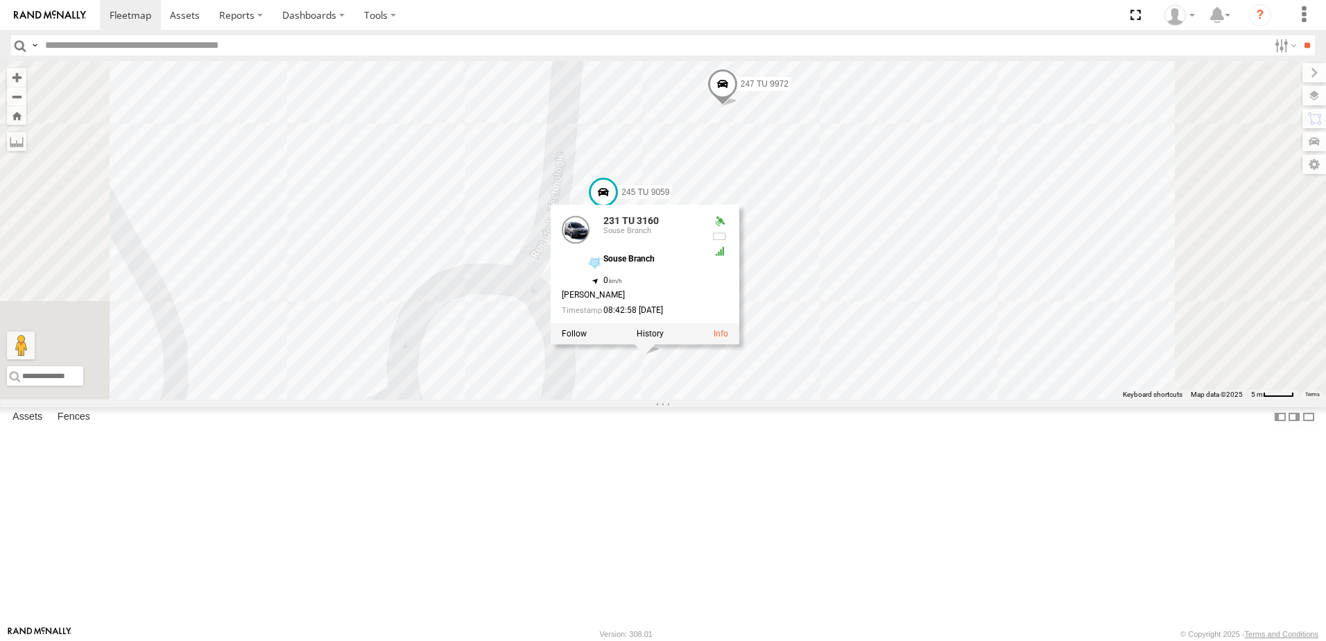
click at [785, 400] on div "234 TU 2630 245 TU 9061 245 TU 9062 240 TU 779 245 TU 9064 245 TU 9060 231 TU 3…" at bounding box center [663, 230] width 1326 height 338
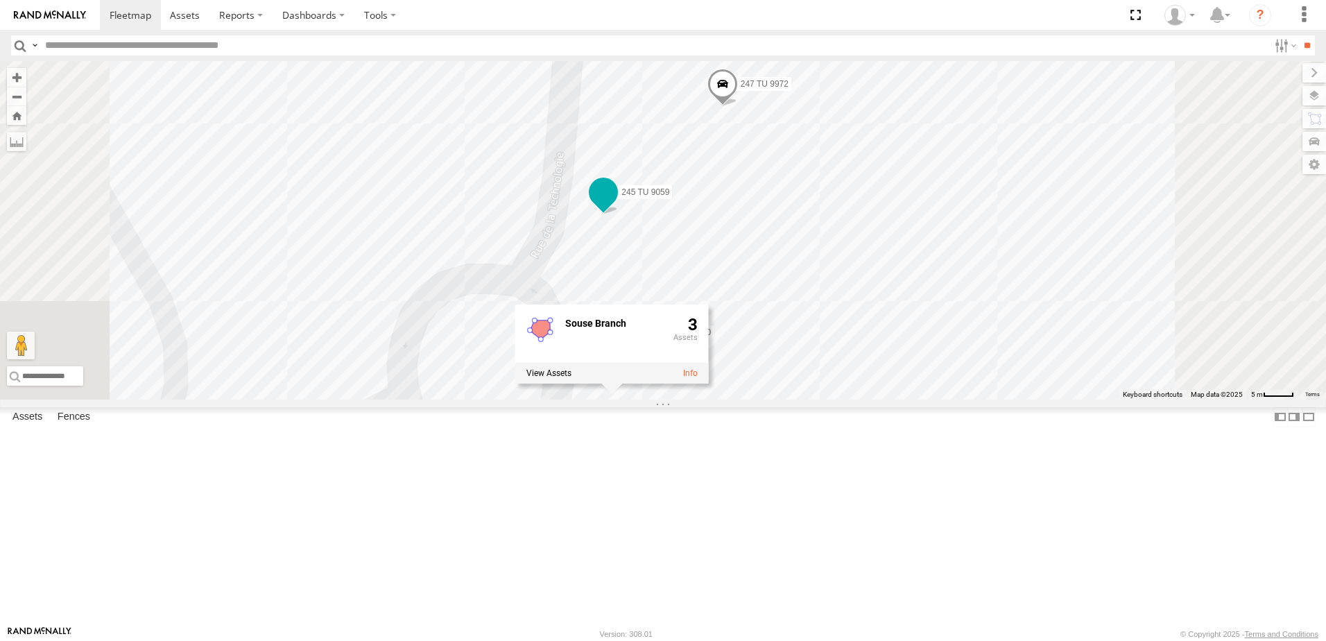
click at [616, 205] on span at bounding box center [603, 192] width 25 height 25
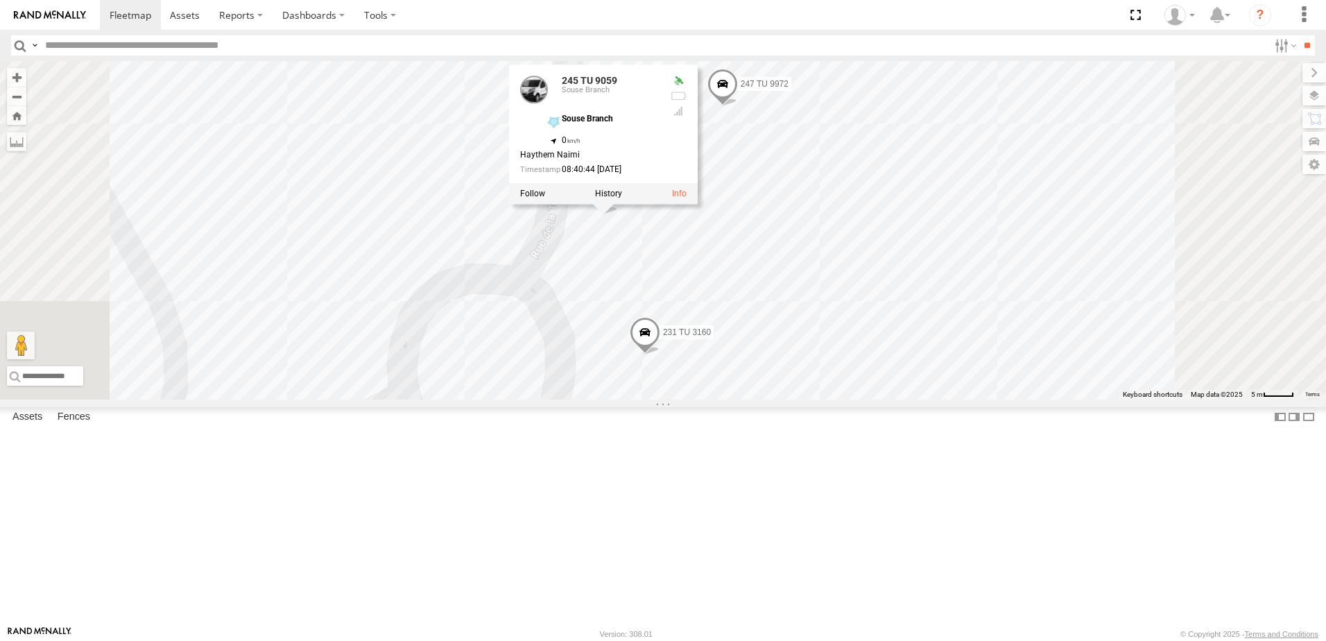
click at [766, 352] on div "234 TU 2630 245 TU 9061 245 TU 9062 240 TU 779 245 TU 9064 245 TU 9060 231 TU 3…" at bounding box center [663, 230] width 1326 height 338
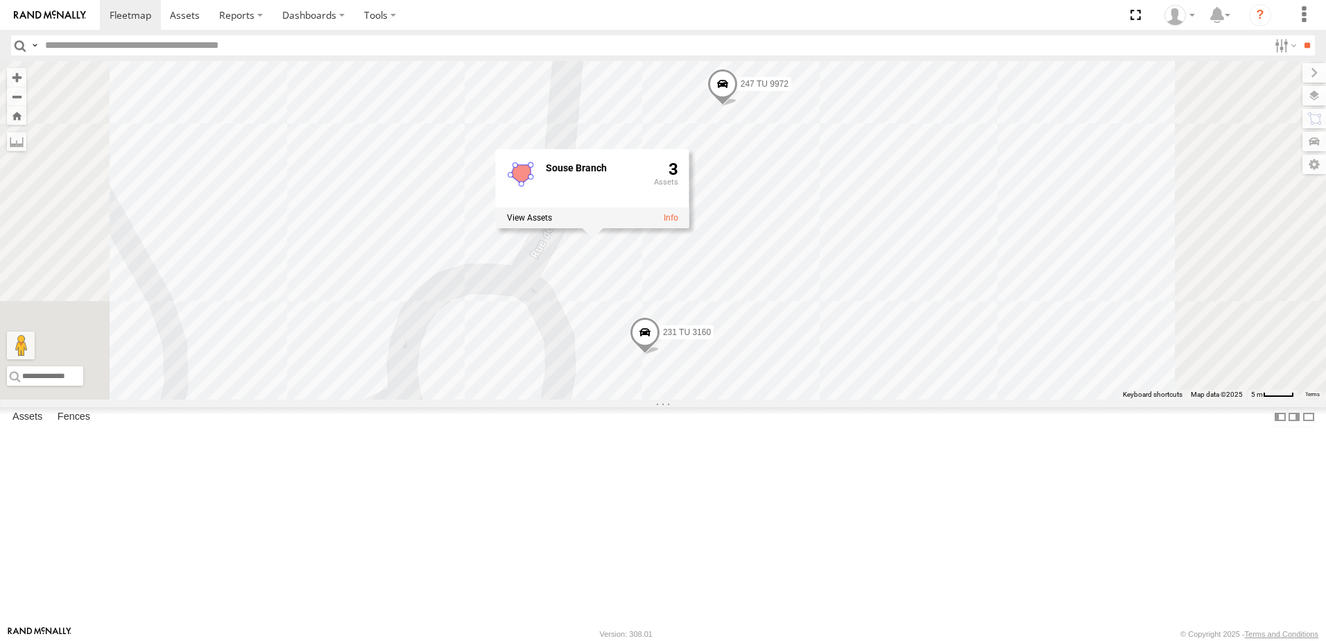
click at [738, 106] on span at bounding box center [722, 87] width 31 height 37
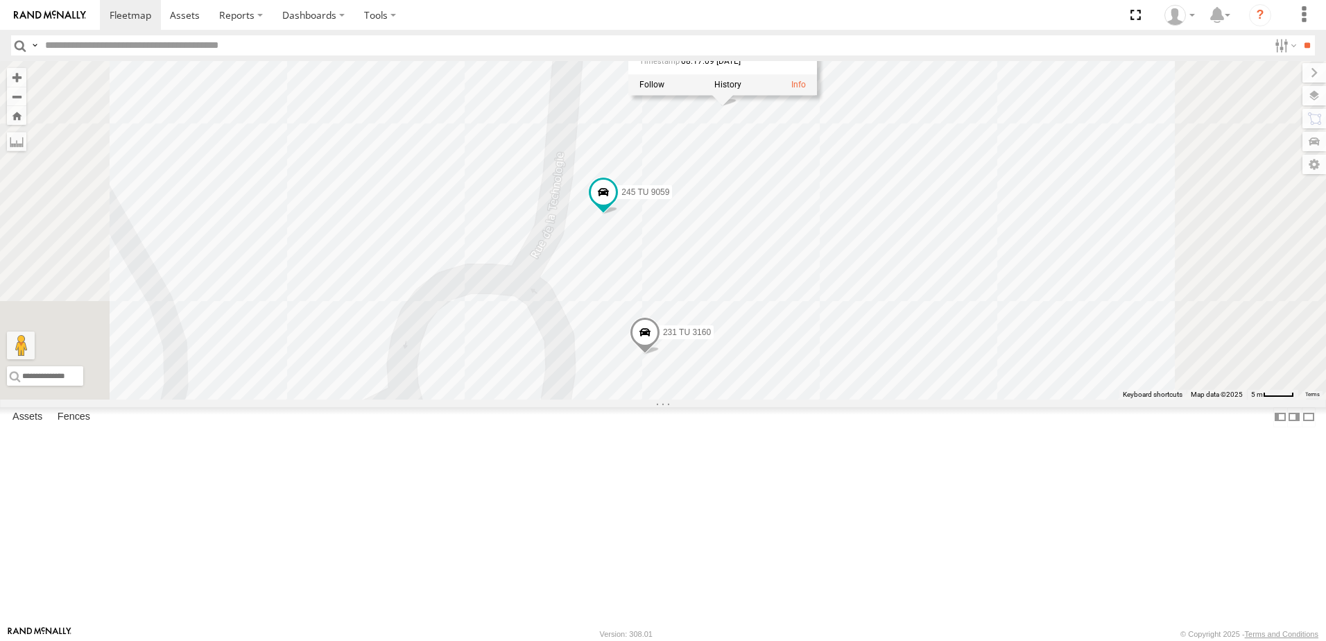
click at [589, 400] on div "234 TU 2630 245 TU 9061 245 TU 9062 240 TU 779 245 TU 9064 245 TU 9060 231 TU 3…" at bounding box center [663, 230] width 1326 height 338
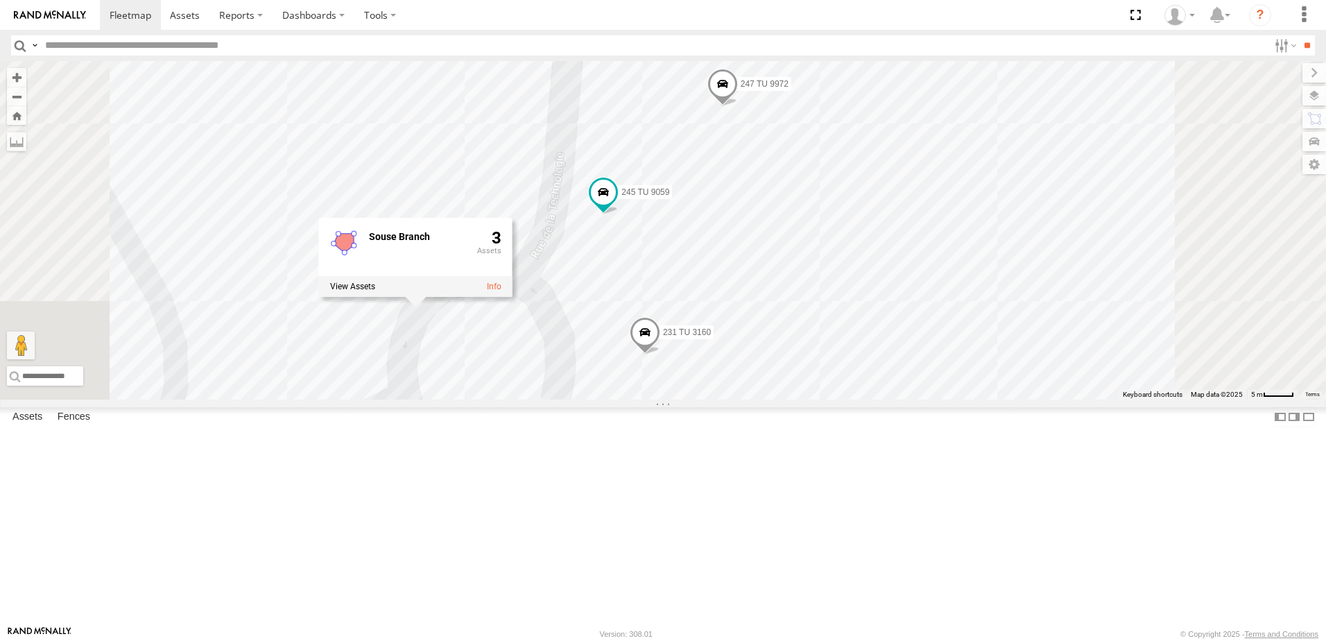
click at [558, 400] on div "234 TU 2630 245 TU 9061 245 TU 9062 240 TU 779 245 TU 9064 245 TU 9060 231 TU 3…" at bounding box center [663, 230] width 1326 height 338
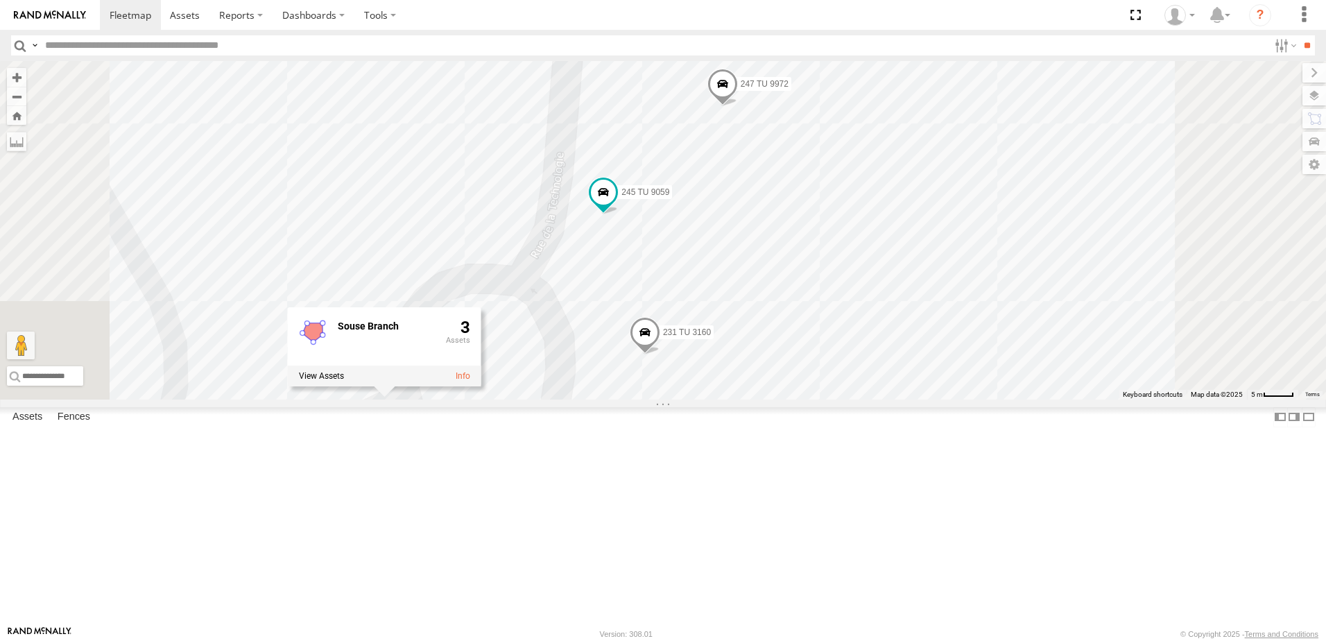
click at [436, 400] on div "234 TU 2630 245 TU 9061 245 TU 9062 240 TU 779 245 TU 9064 245 TU 9060 231 TU 3…" at bounding box center [663, 230] width 1326 height 338
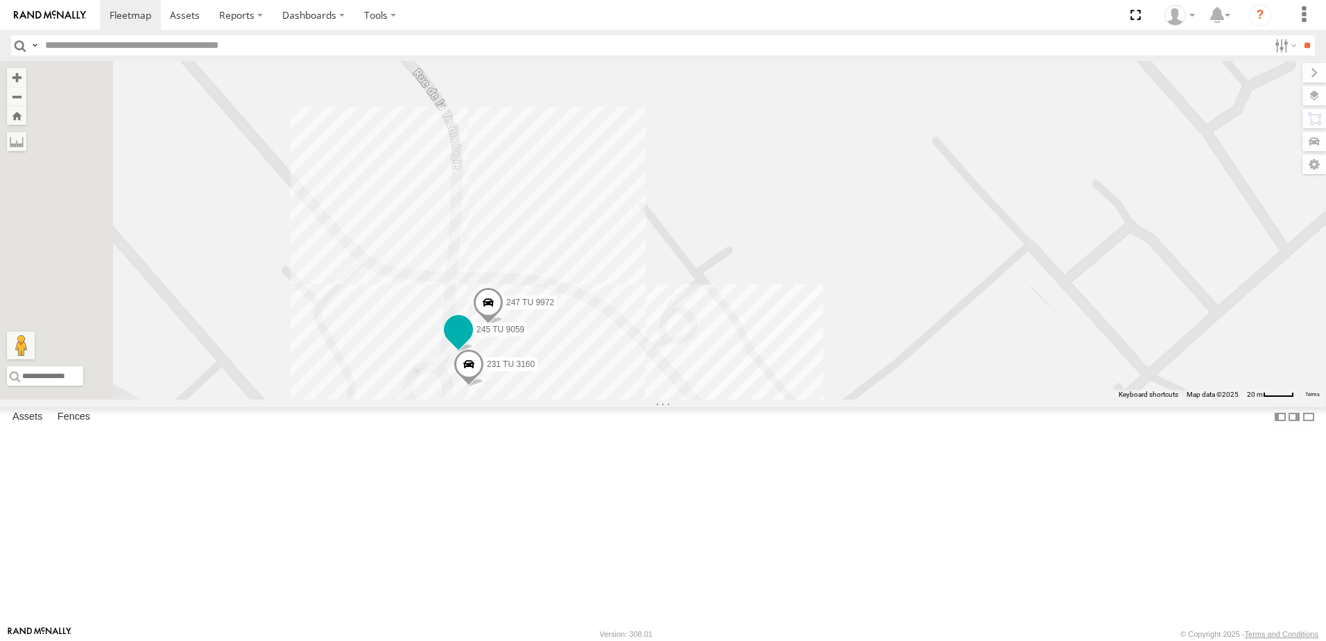
drag, startPoint x: 569, startPoint y: 460, endPoint x: 684, endPoint y: 443, distance: 115.7
click at [524, 334] on span "245 TU 9059" at bounding box center [501, 330] width 48 height 10
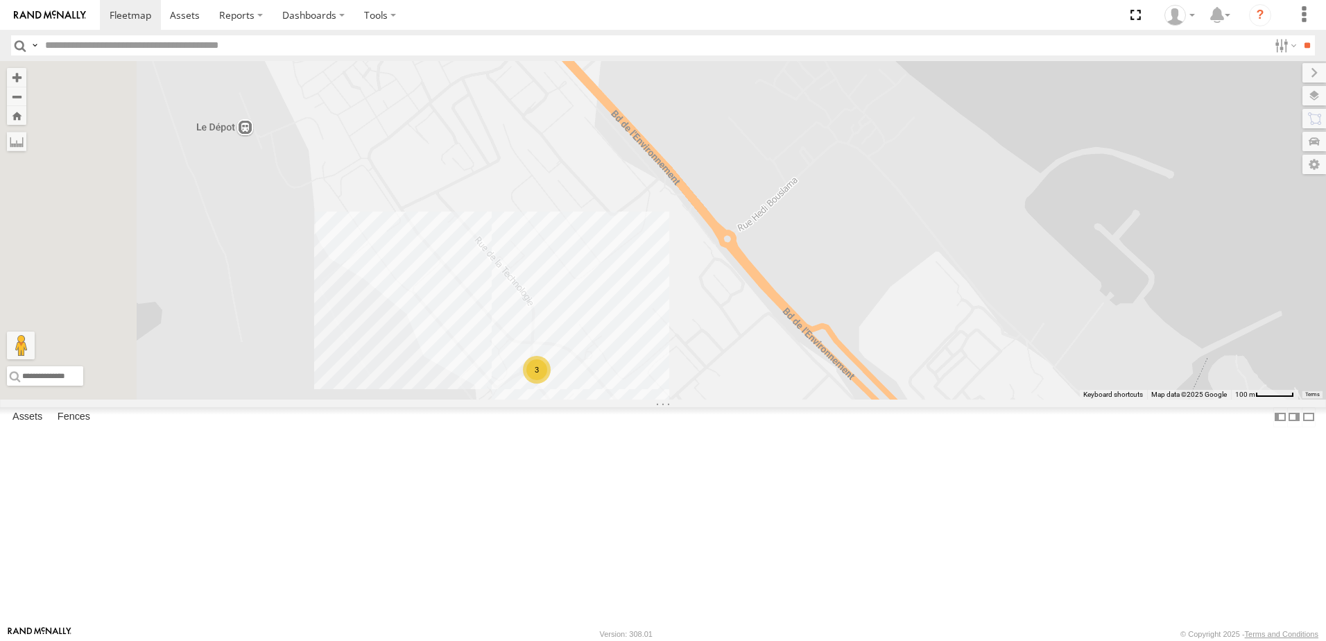
drag, startPoint x: 530, startPoint y: 372, endPoint x: 659, endPoint y: 413, distance: 135.1
click at [659, 400] on div "234 TU 2630 245 TU 9061 245 TU 9062 240 TU 779 245 TU 9064 245 TU 9060 231 TU 3…" at bounding box center [663, 230] width 1326 height 338
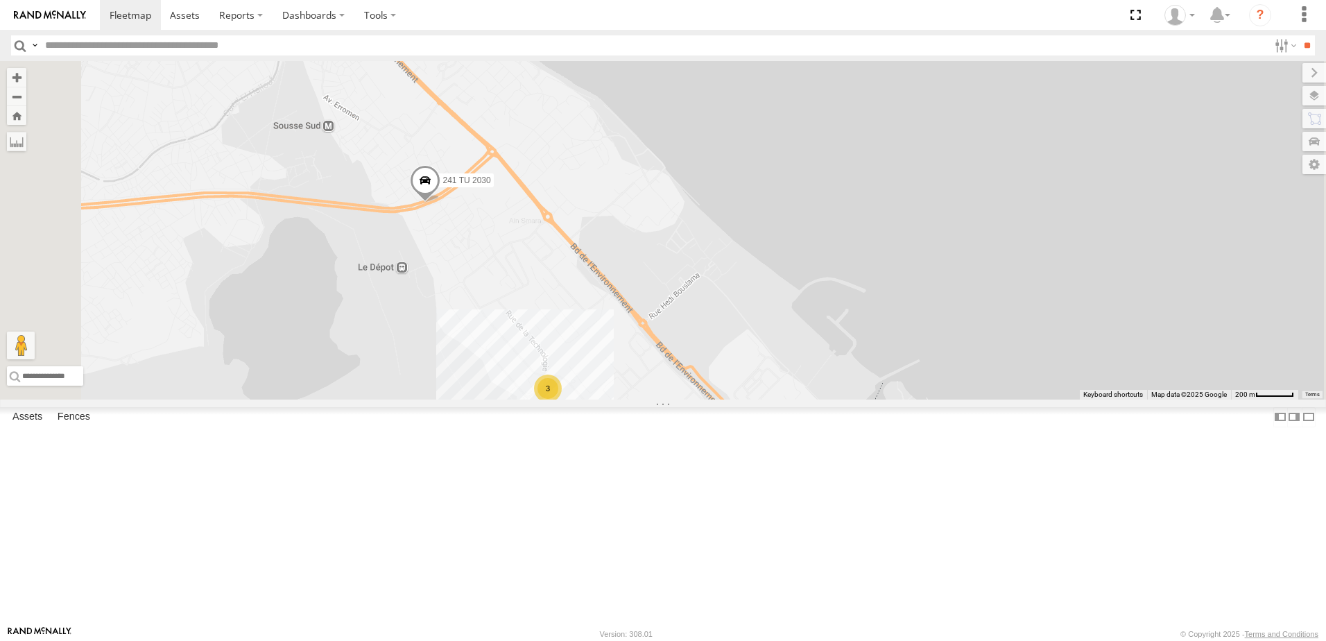
drag, startPoint x: 626, startPoint y: 352, endPoint x: 649, endPoint y: 470, distance: 120.1
click at [649, 400] on div "234 TU 2630 245 TU 9061 245 TU 9062 240 TU 779 245 TU 9064 245 TU 9060 231 TU 3…" at bounding box center [663, 230] width 1326 height 338
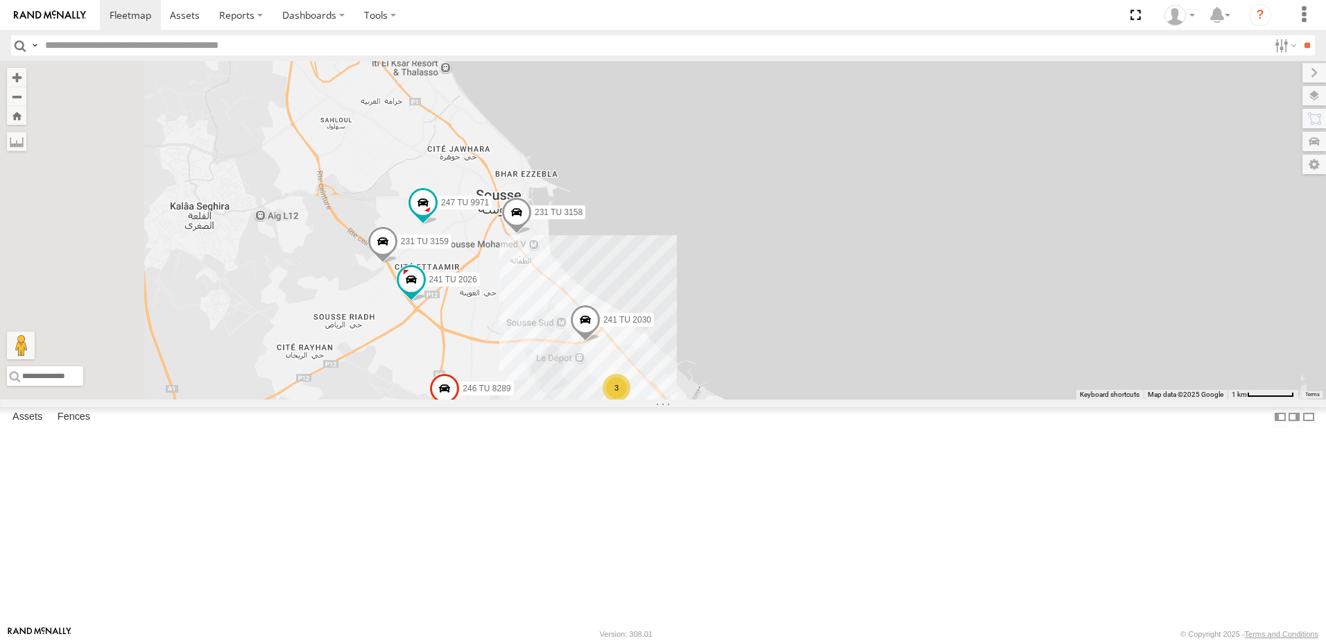
drag, startPoint x: 510, startPoint y: 438, endPoint x: 698, endPoint y: 441, distance: 188.0
click at [698, 400] on div "234 TU 2630 245 TU 9061 245 TU 9062 240 TU 779 245 TU 9064 245 TU 9060 231 TU 3…" at bounding box center [663, 230] width 1326 height 338
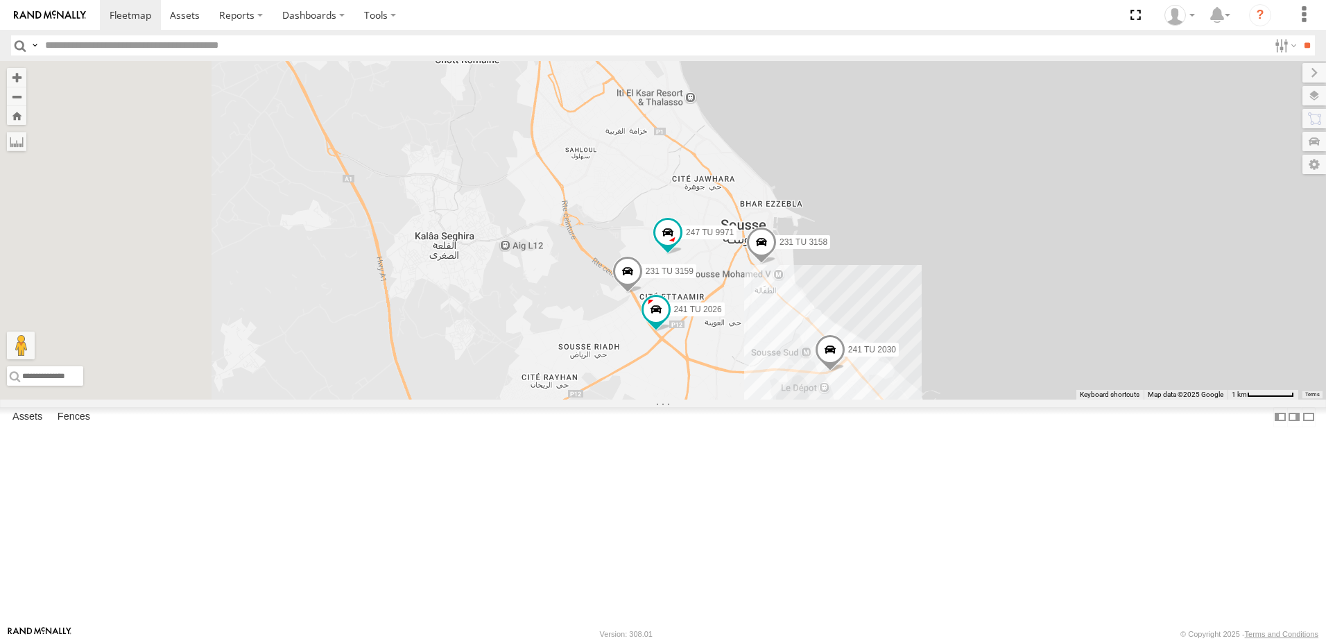
drag, startPoint x: 496, startPoint y: 455, endPoint x: 643, endPoint y: 470, distance: 147.8
click at [664, 400] on div "234 TU 2630 245 TU 9061 245 TU 9062 240 TU 779 245 TU 9064 245 TU 9060 231 TU 3…" at bounding box center [663, 230] width 1326 height 338
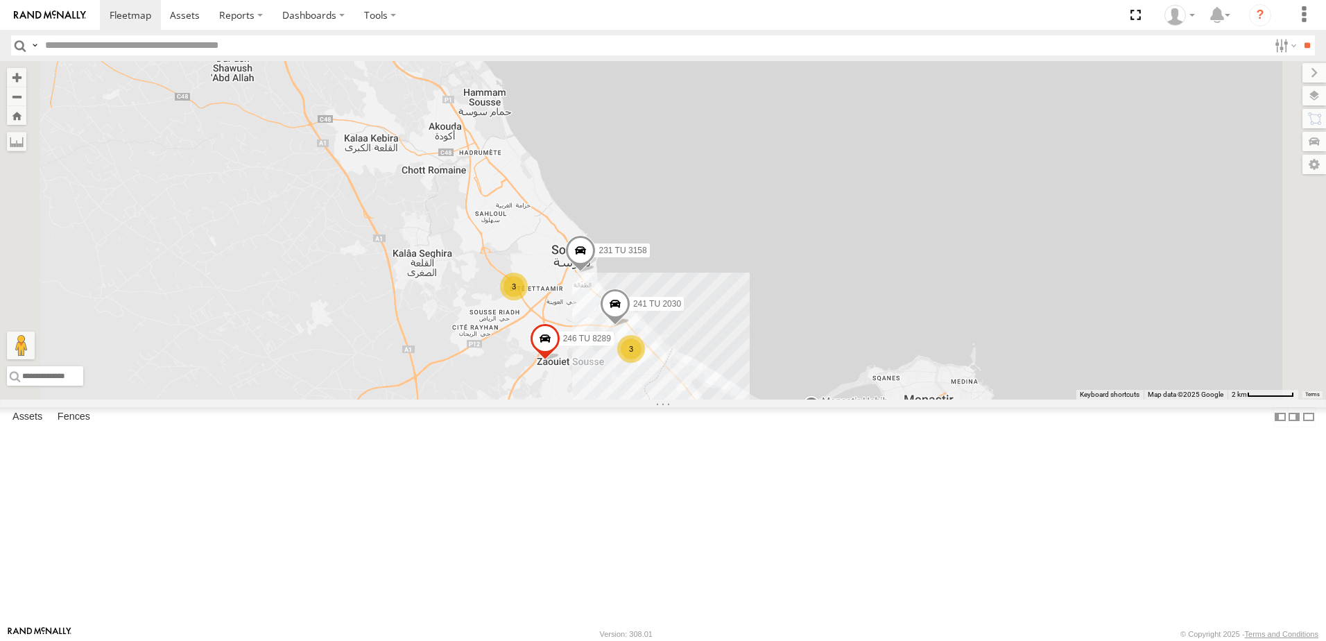
drag, startPoint x: 512, startPoint y: 375, endPoint x: 503, endPoint y: 362, distance: 15.4
click at [503, 362] on div "234 TU 2630 245 TU 9061 245 TU 9062 240 TU 779 245 TU 9064 245 TU 9060 231 TU 3…" at bounding box center [663, 230] width 1326 height 338
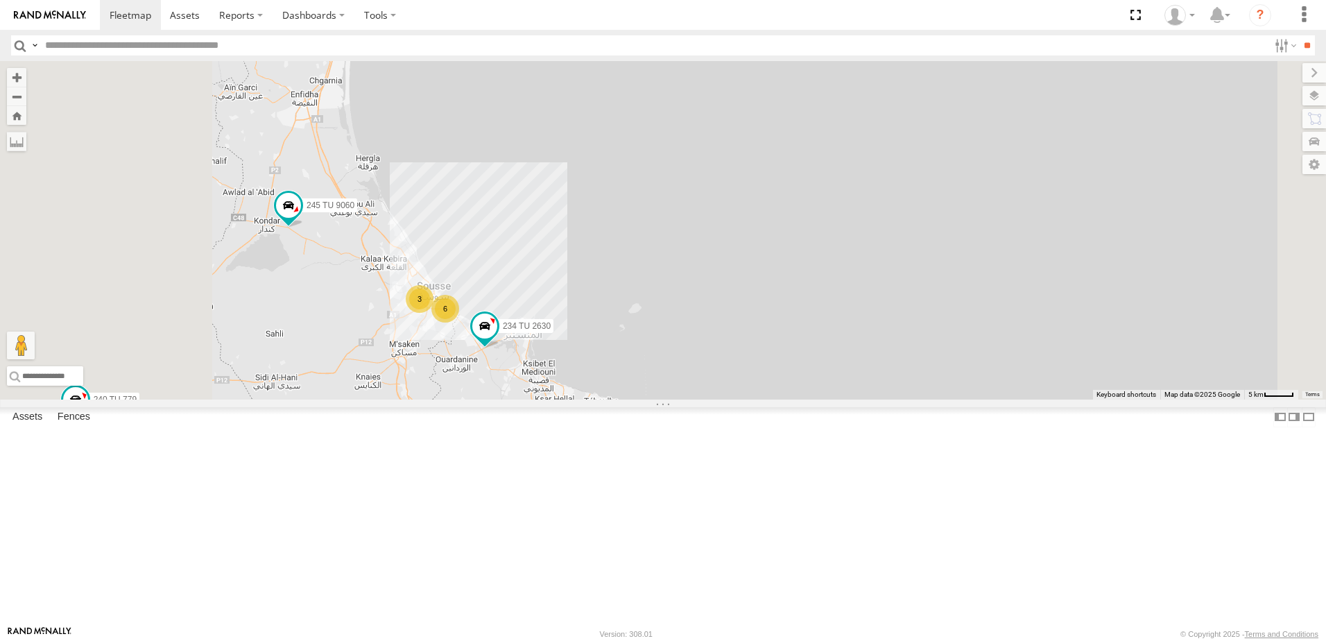
drag, startPoint x: 488, startPoint y: 436, endPoint x: 643, endPoint y: 409, distance: 156.9
click at [643, 400] on div "234 TU 2630 245 TU 9061 245 TU 9062 240 TU 779 245 TU 9064 245 TU 9060 6 3" at bounding box center [663, 230] width 1326 height 338
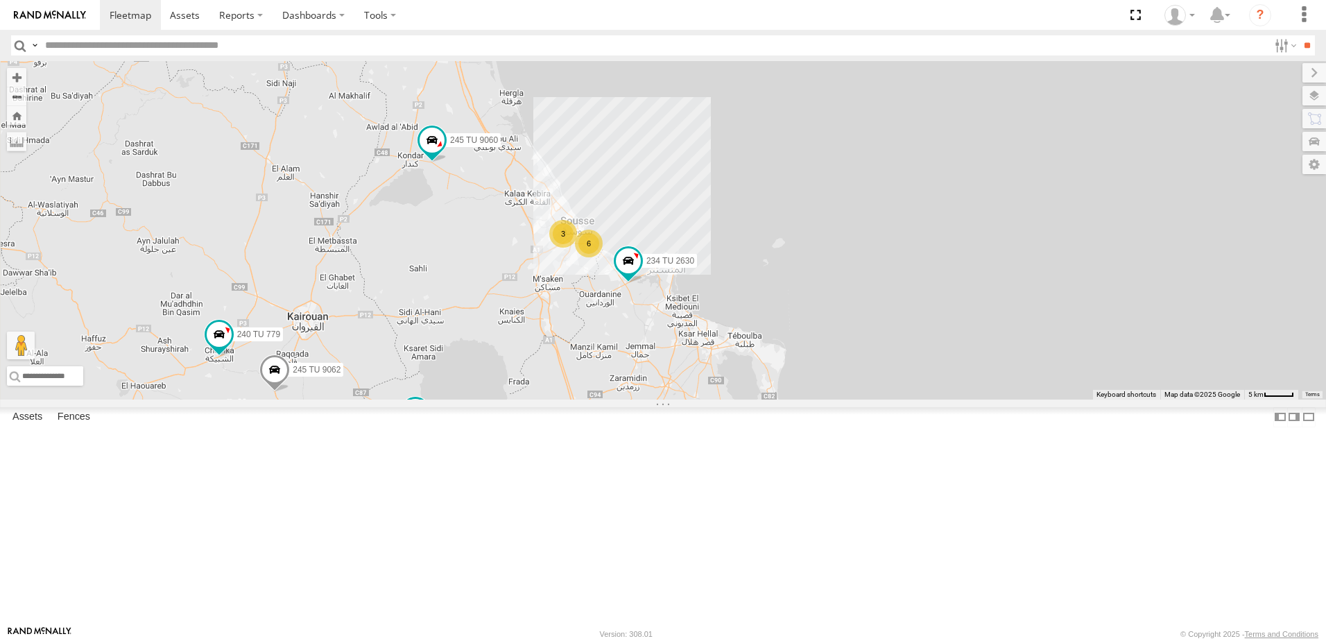
click at [591, 393] on div "234 TU 2630 245 TU 9061 245 TU 9062 240 TU 779 245 TU 9064 245 TU 9060 6 3" at bounding box center [663, 230] width 1326 height 338
click at [291, 389] on span at bounding box center [276, 370] width 31 height 37
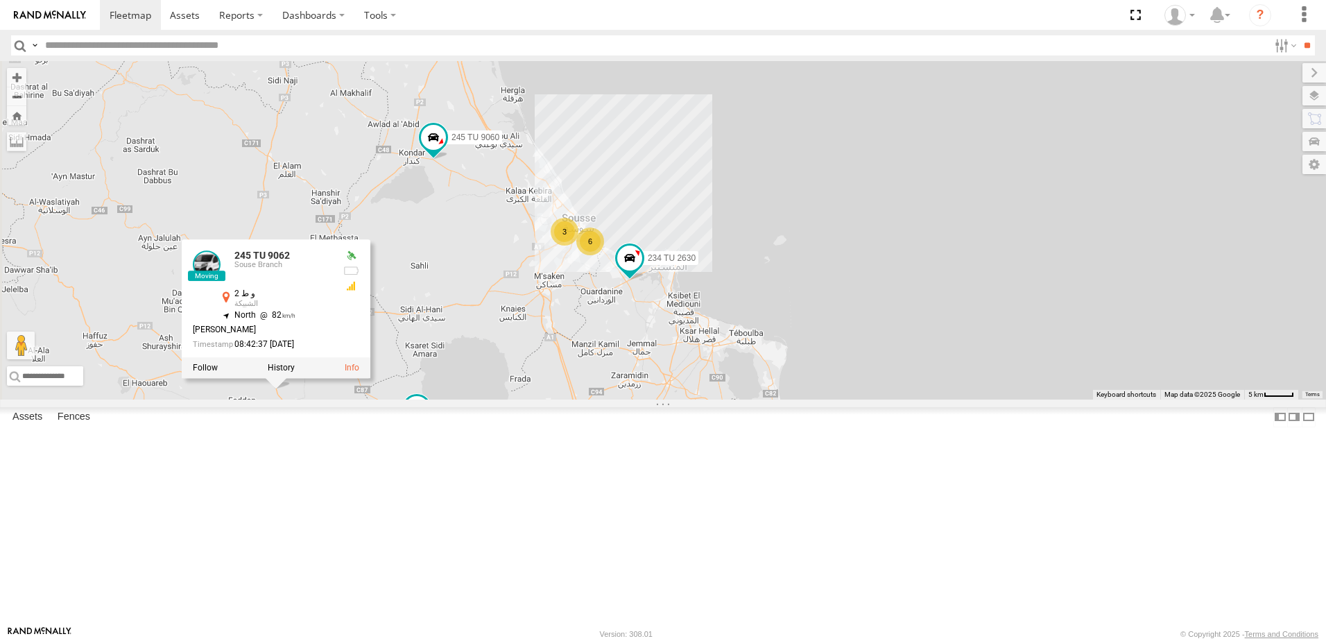
click at [221, 278] on link at bounding box center [207, 264] width 28 height 28
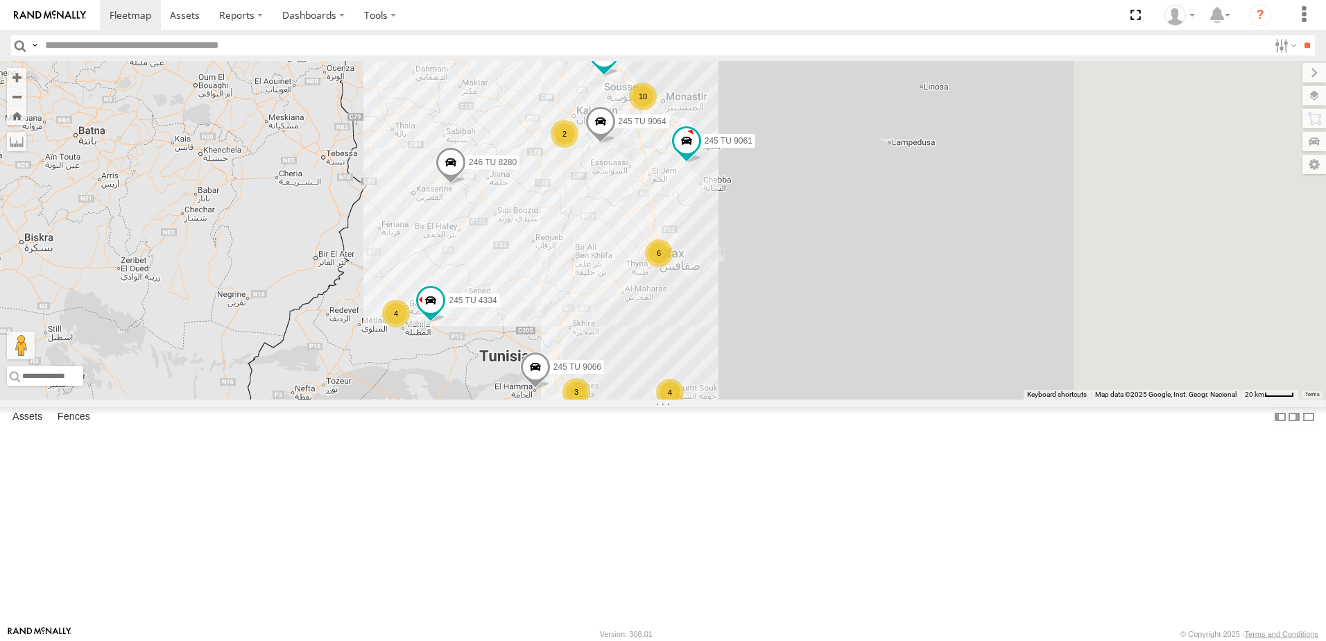
drag, startPoint x: 528, startPoint y: 393, endPoint x: 424, endPoint y: 408, distance: 104.5
click at [424, 400] on div "245 TU 9053 245 TU 9061 246 TU 8280 246 TU 8285 2 10 245 TU 4334 4 6 3 4 4 2 24…" at bounding box center [663, 230] width 1326 height 338
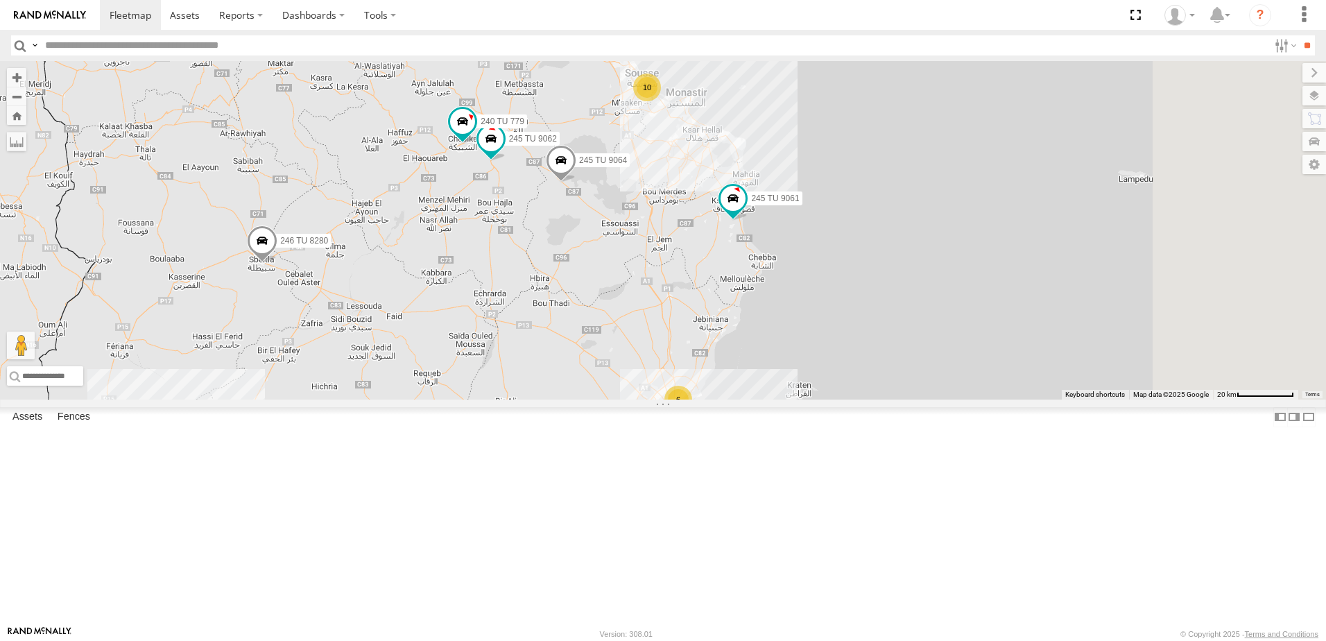
drag, startPoint x: 700, startPoint y: 261, endPoint x: 510, endPoint y: 388, distance: 228.5
click at [510, 388] on div "245 TU 9053 245 TU 9061 246 TU 8280 246 TU 8285 245 TU 4334 245 TU 9060 245 TU …" at bounding box center [663, 230] width 1326 height 338
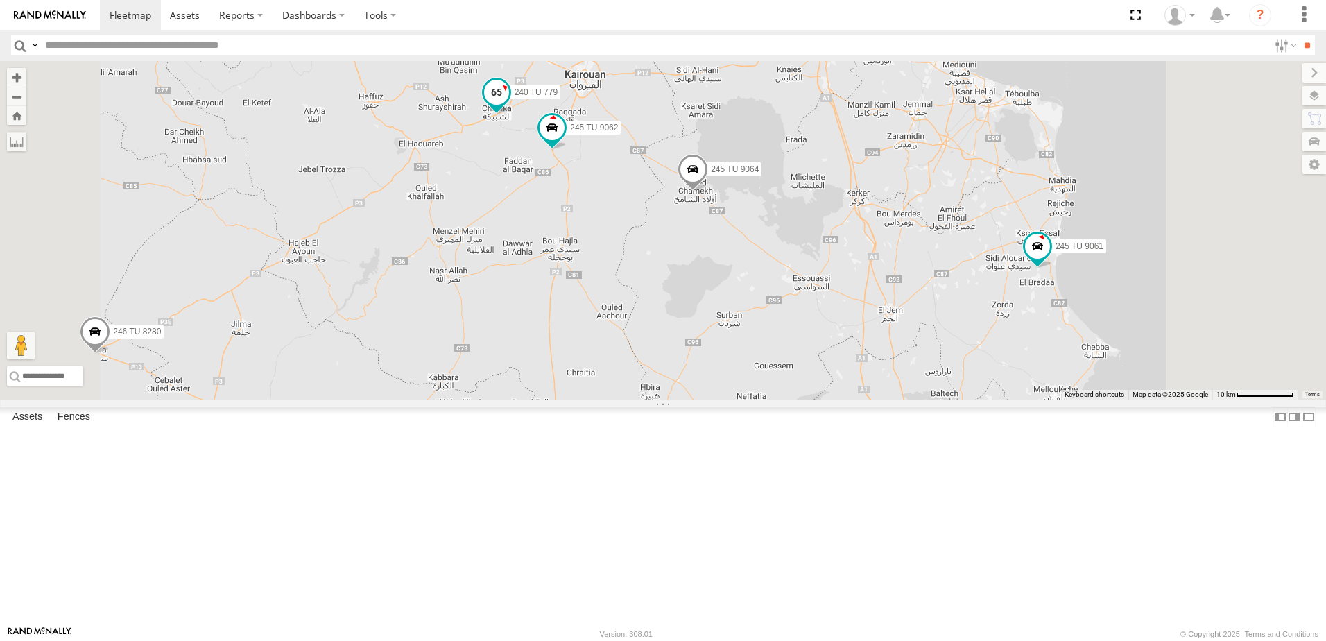
click at [512, 114] on span at bounding box center [496, 95] width 31 height 37
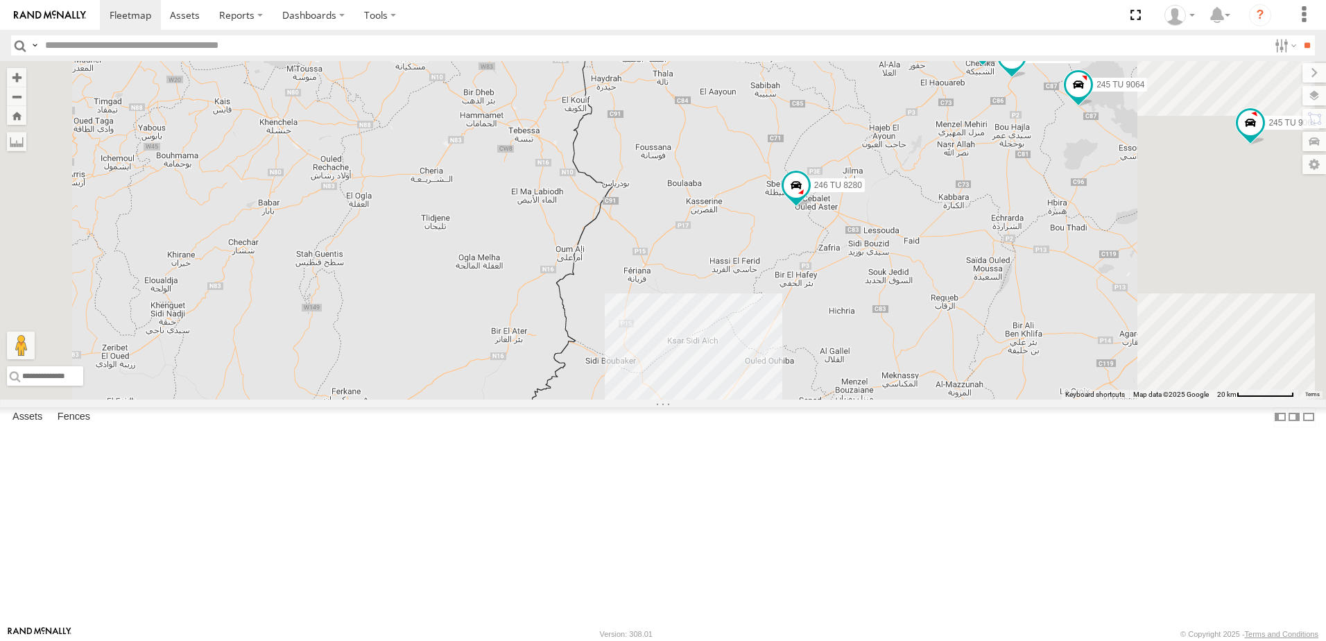
drag, startPoint x: 741, startPoint y: 384, endPoint x: 516, endPoint y: 381, distance: 224.7
click at [533, 381] on div "245 TU 9053 245 TU 9061 246 TU 8280 246 TU 8285 245 TU 4334 245 TU 9060 231 TU …" at bounding box center [663, 230] width 1326 height 338
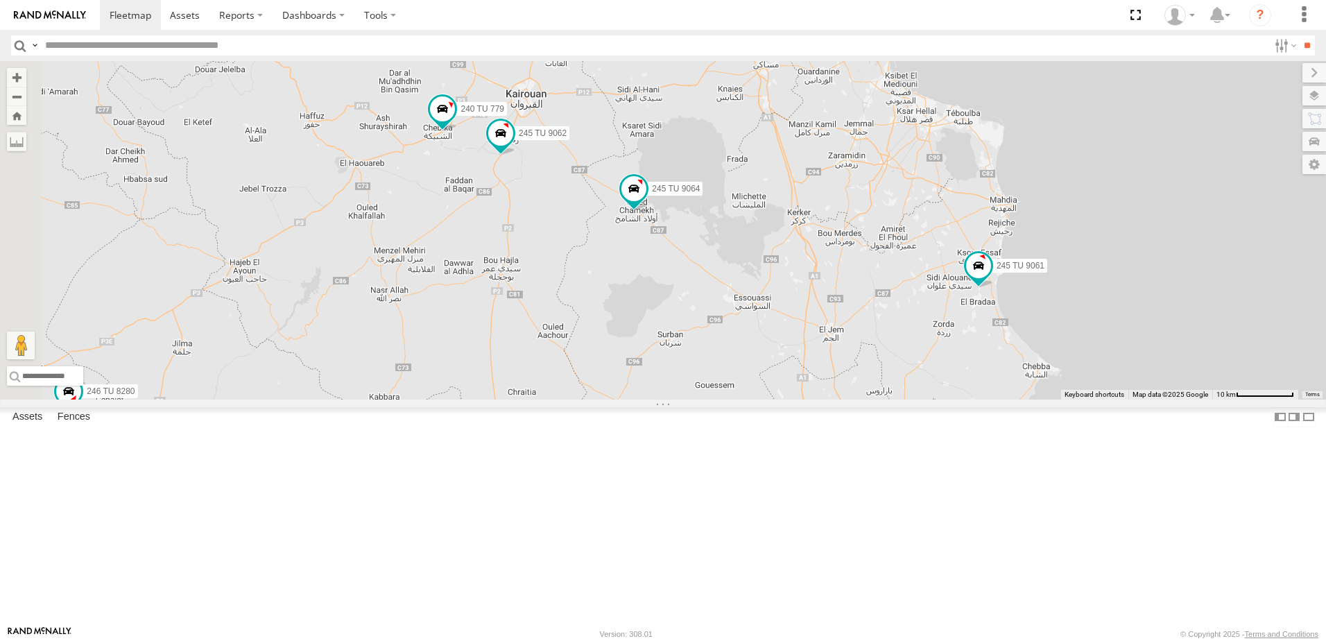
drag, startPoint x: 707, startPoint y: 309, endPoint x: 857, endPoint y: 500, distance: 243.1
click at [857, 400] on div "245 TU 9053 245 TU 9061 246 TU 8280 246 TU 8285 245 TU 4334 245 TU 9060 231 TU …" at bounding box center [663, 230] width 1326 height 338
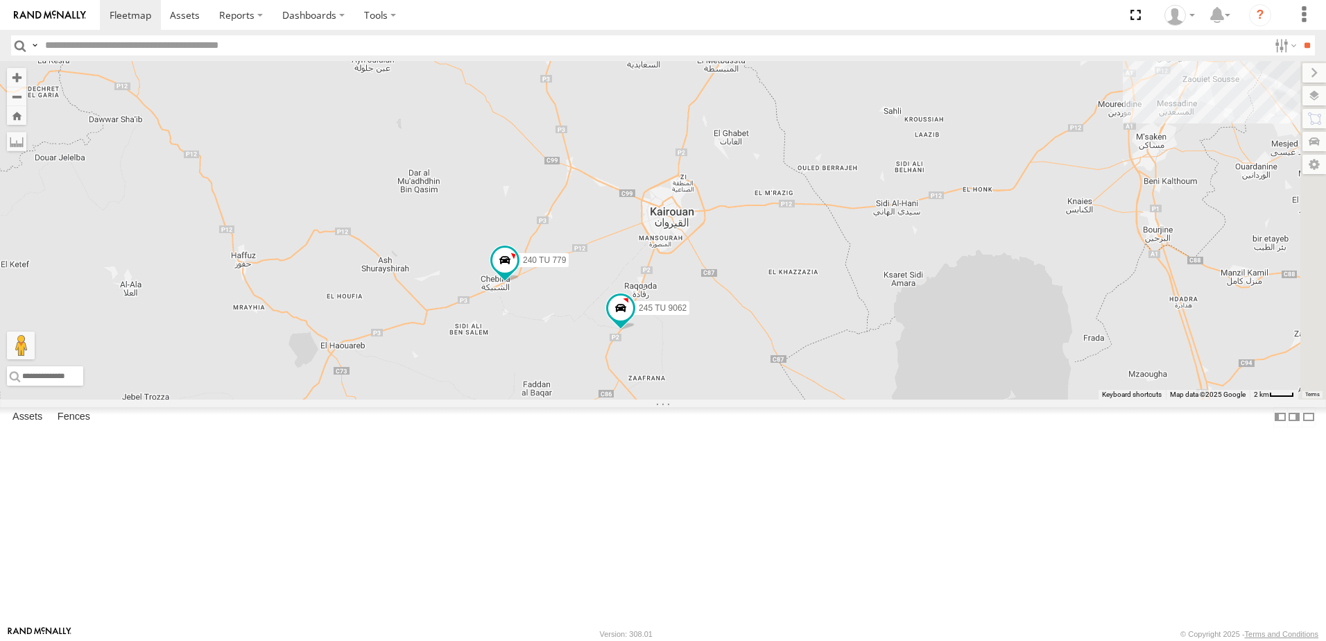
drag, startPoint x: 720, startPoint y: 424, endPoint x: 590, endPoint y: 208, distance: 252.3
click at [590, 208] on div "245 TU 9053 245 TU 9061 246 TU 8280 246 TU 8285 245 TU 4334 245 TU 9060 231 TU …" at bounding box center [663, 230] width 1326 height 338
